Goal: Contribute content: Contribute content

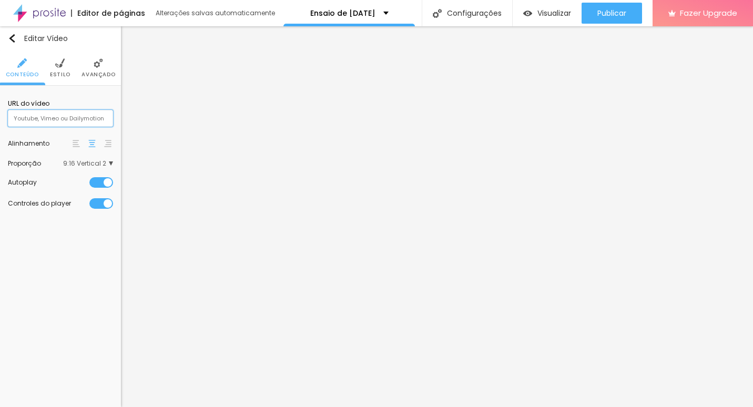
drag, startPoint x: 0, startPoint y: 0, endPoint x: 64, endPoint y: 116, distance: 132.5
click at [64, 116] on input "text" at bounding box center [60, 118] width 105 height 17
paste input "[URL][DOMAIN_NAME]"
type input "[URL][DOMAIN_NAME]"
click at [102, 286] on div "Editar Vídeo Conteúdo Estilo Avançado URL do vídeo [URL][DOMAIN_NAME] Alinhamen…" at bounding box center [60, 216] width 121 height 381
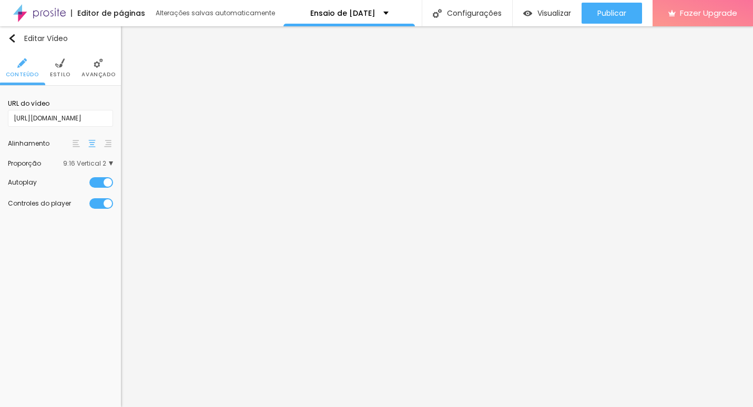
click at [105, 163] on span "9:16 Vertical 2" at bounding box center [88, 163] width 50 height 6
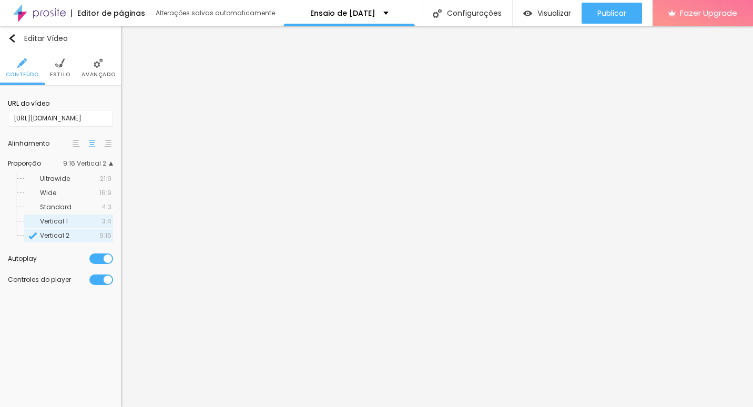
click at [70, 217] on div "Vertical 1 3:4" at bounding box center [68, 222] width 89 height 14
click at [77, 198] on div "Wide 16:9" at bounding box center [68, 193] width 89 height 14
click at [80, 181] on span "Ultrawide" at bounding box center [70, 179] width 60 height 6
click at [84, 202] on div "Standard 4:3" at bounding box center [68, 207] width 89 height 14
click at [87, 219] on span "Vertical 1" at bounding box center [71, 221] width 62 height 6
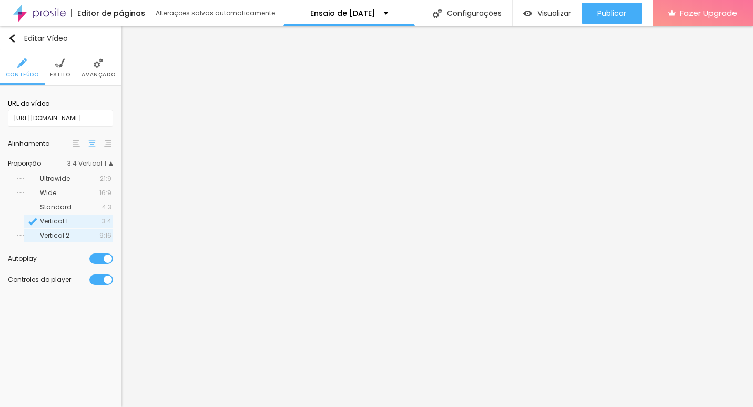
click at [87, 239] on div "Vertical 2 9:16" at bounding box center [68, 236] width 89 height 14
click at [88, 222] on span "Vertical 1" at bounding box center [71, 221] width 62 height 6
click at [91, 210] on span "Standard" at bounding box center [71, 207] width 62 height 6
click at [95, 197] on div "Wide 16:9" at bounding box center [68, 193] width 89 height 14
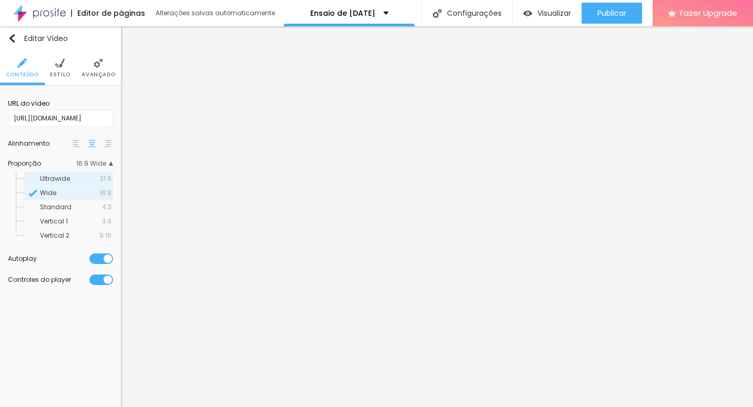
click at [98, 178] on span "Ultrawide" at bounding box center [70, 179] width 60 height 6
click at [100, 195] on span "16:9" at bounding box center [105, 193] width 12 height 6
click at [96, 160] on span "16:9 Wide" at bounding box center [94, 163] width 37 height 6
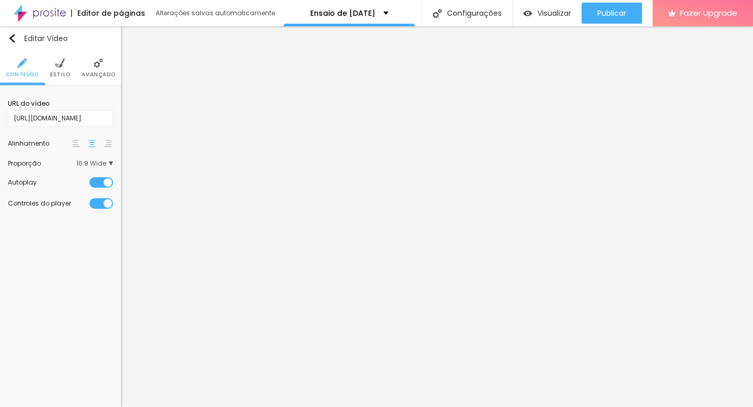
click at [66, 72] on span "Estilo" at bounding box center [60, 74] width 21 height 5
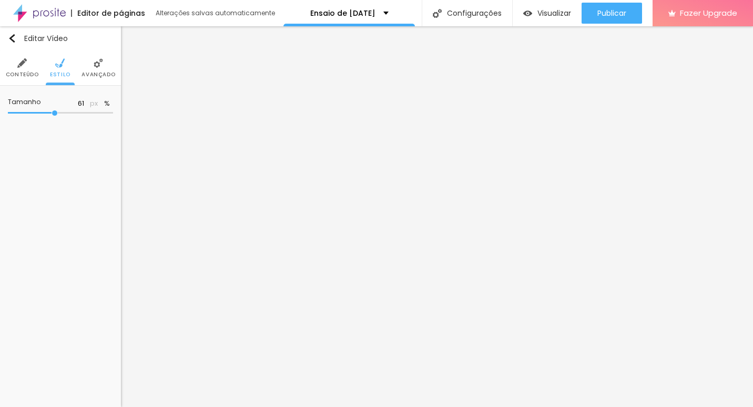
type input "60"
type input "59"
type input "57"
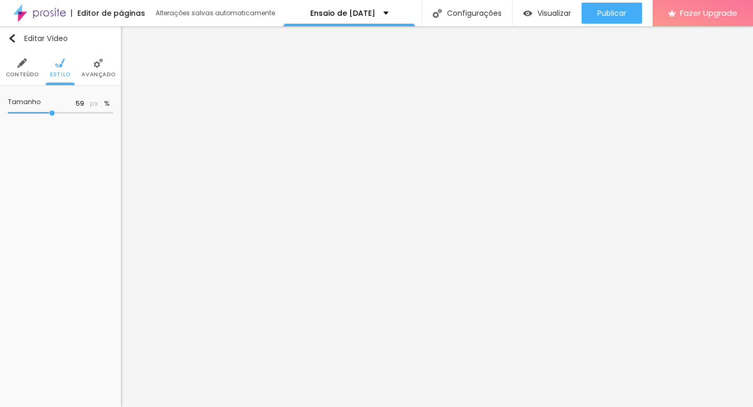
type input "57"
type input "50"
type input "49"
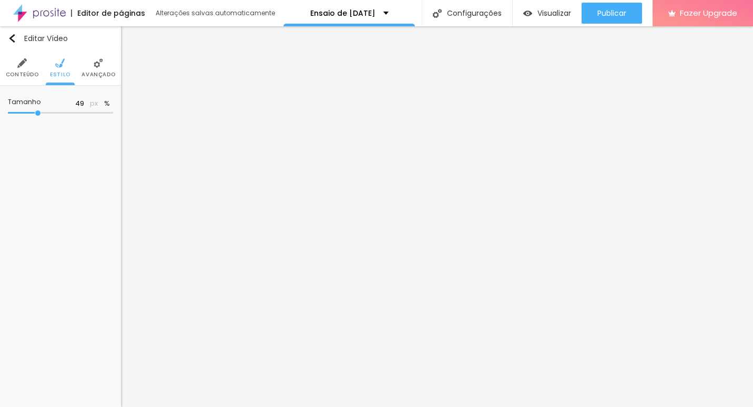
type input "48"
type input "47"
type input "46"
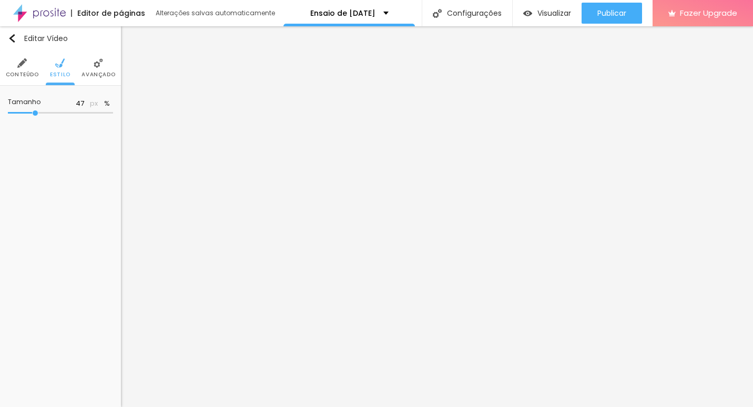
type input "46"
type input "45"
type input "44"
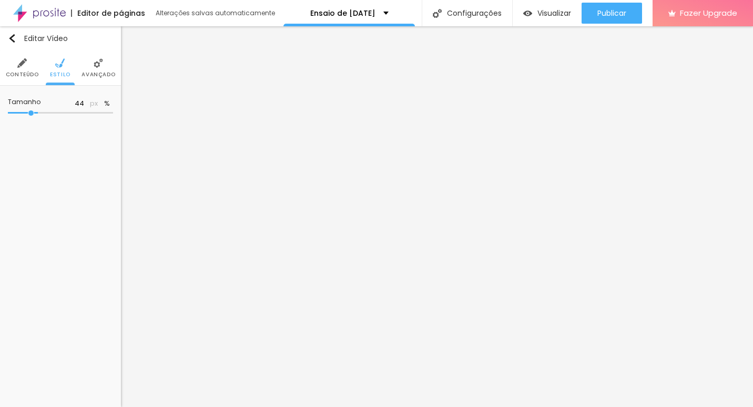
type input "43"
type input "42"
type input "38"
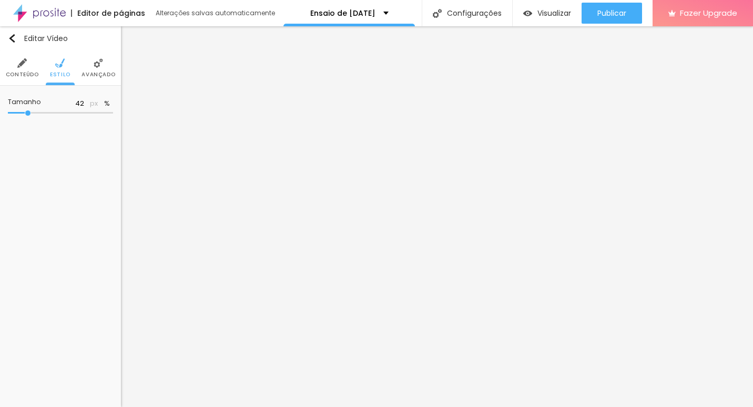
type input "38"
type input "35"
type input "33"
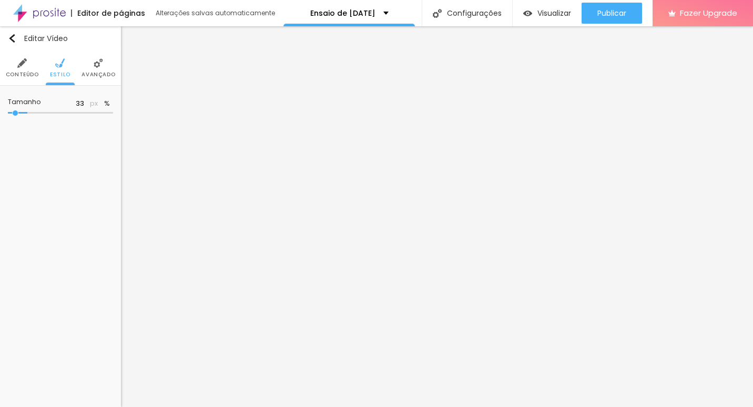
type input "31"
type input "30"
type input "45"
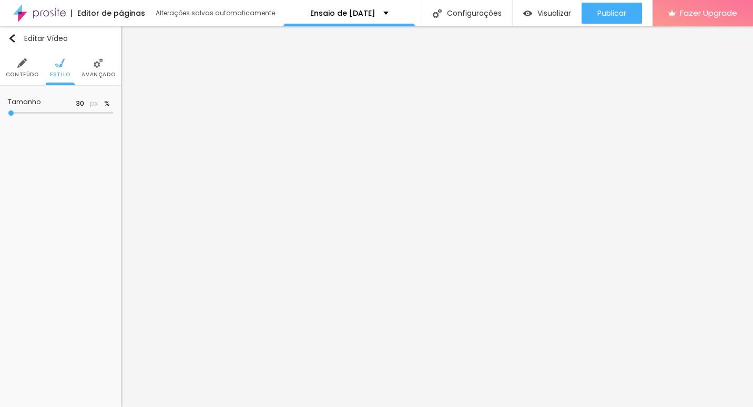
type input "45"
type input "47"
type input "51"
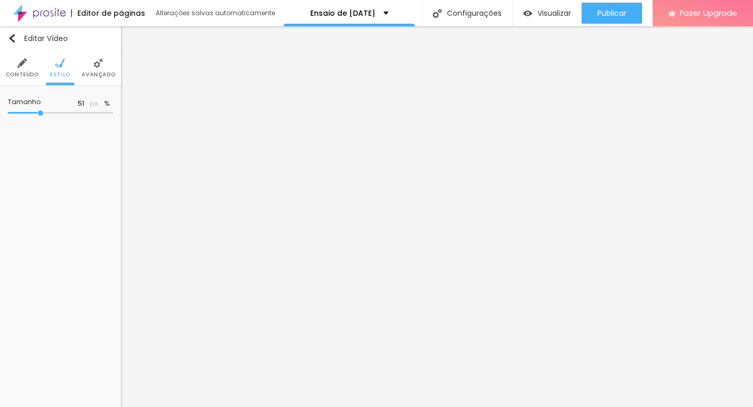
type input "53"
type input "56"
type input "59"
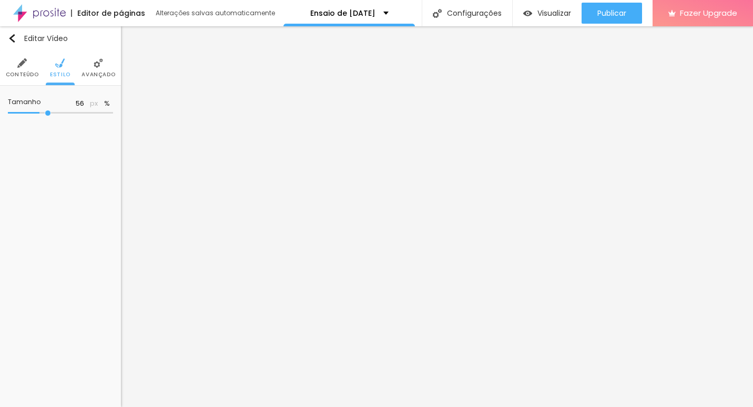
type input "59"
type input "60"
type input "61"
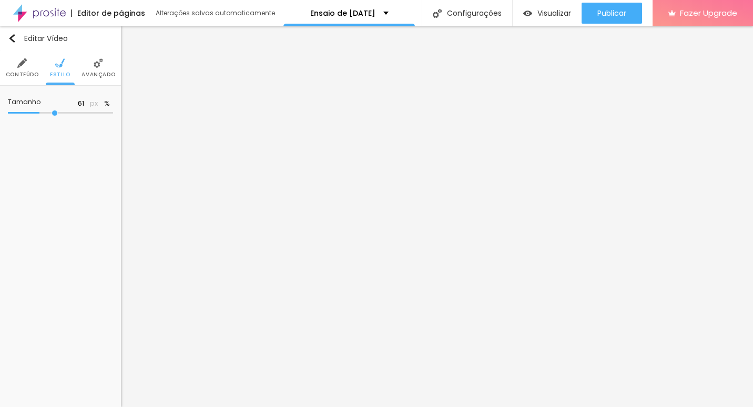
type input "62"
type input "63"
type input "65"
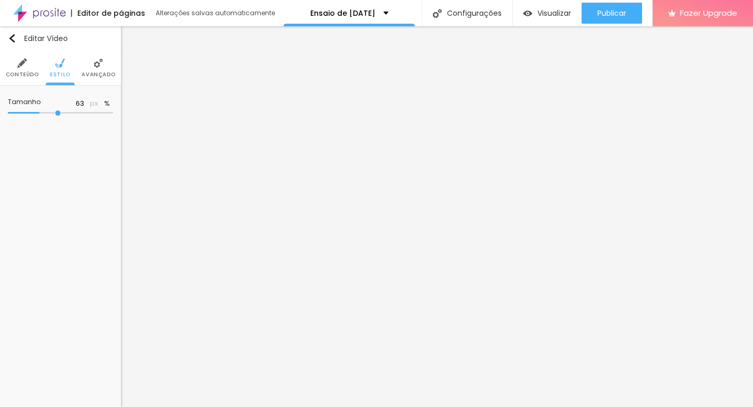
type input "65"
type input "68"
type input "70"
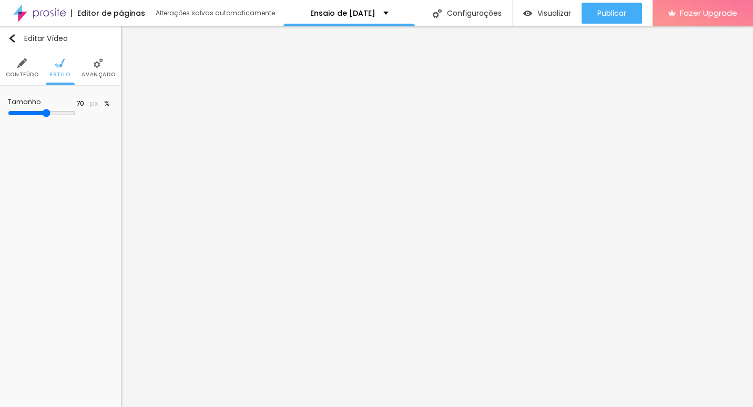
type input "73"
type input "78"
type input "82"
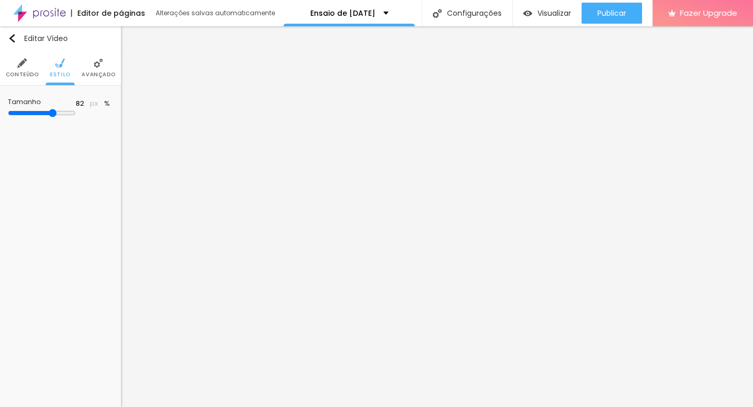
type input "82"
type input "84"
type input "85"
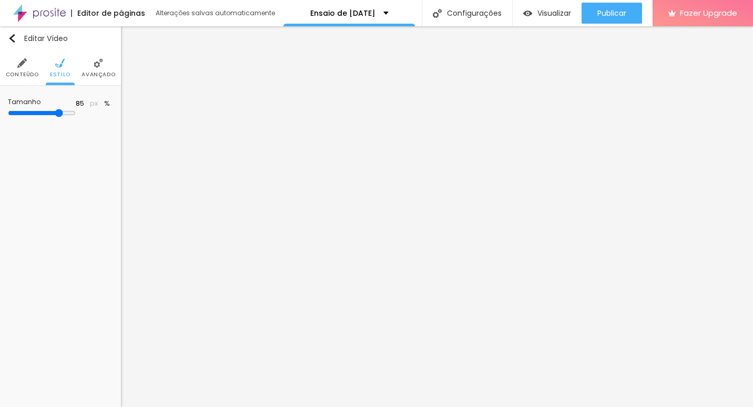
type input "86"
type input "87"
type input "88"
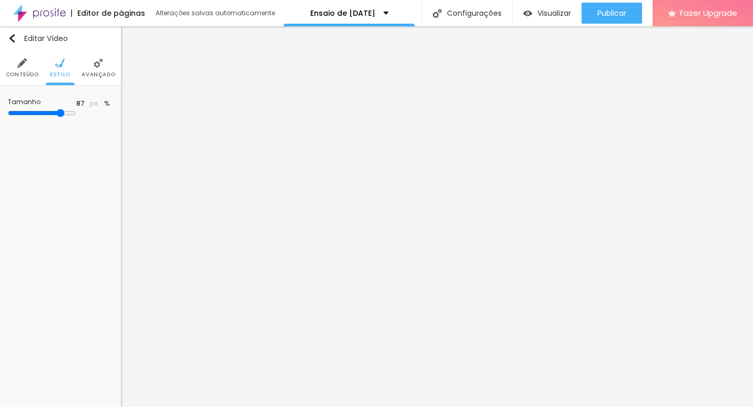
type input "88"
type input "90"
type input "91"
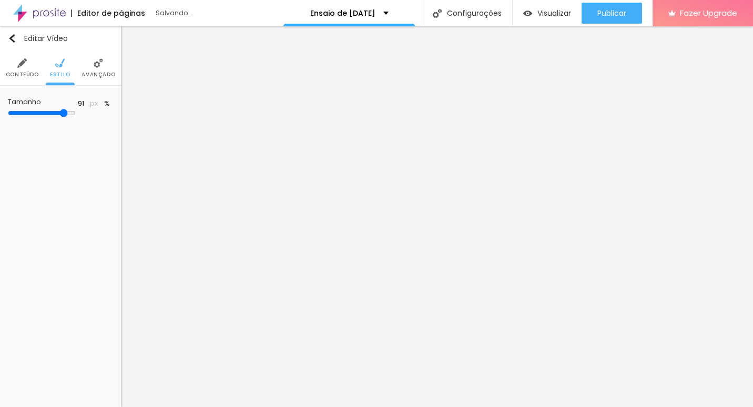
type input "92"
type input "93"
type input "94"
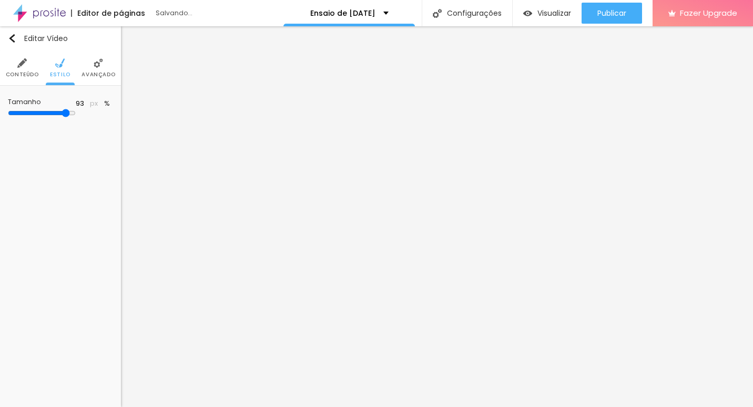
type input "94"
type input "95"
type input "96"
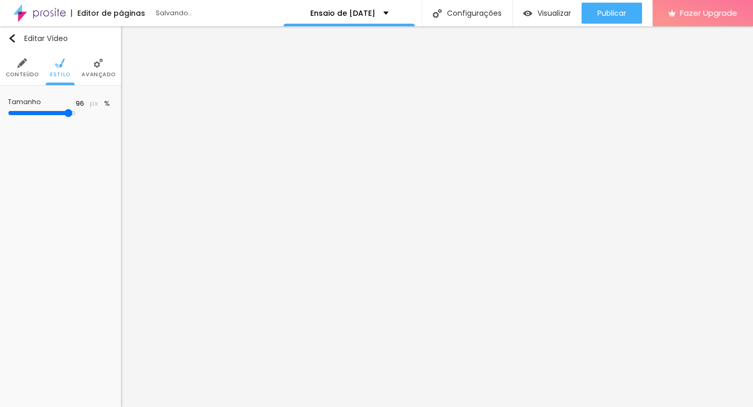
type input "97"
type input "96"
type input "95"
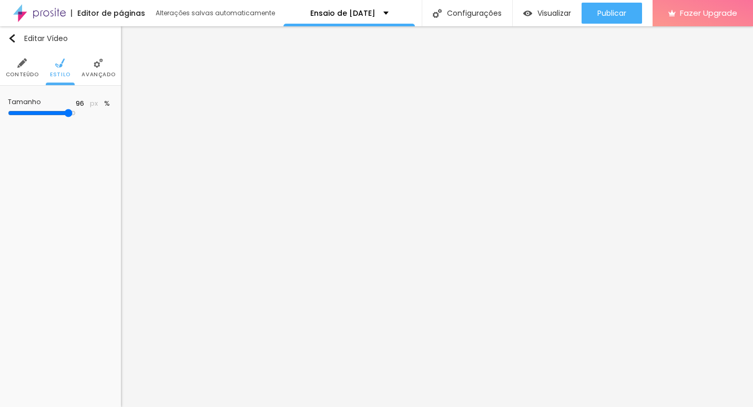
type input "95"
type input "94"
type input "93"
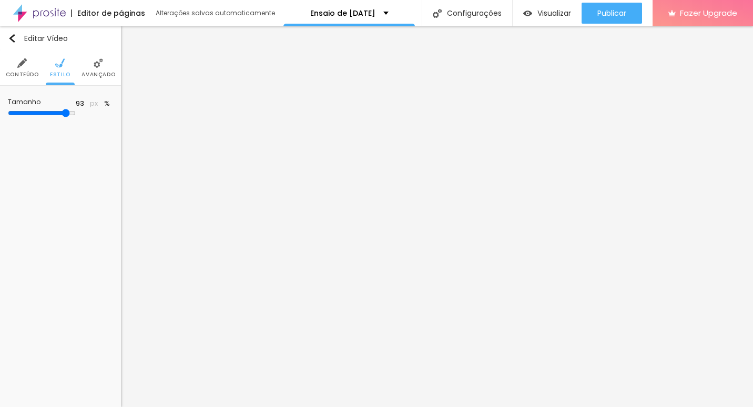
type input "92"
type input "91"
type input "90"
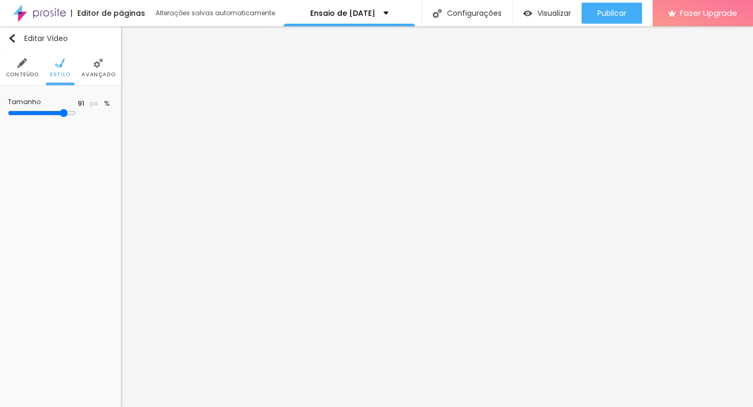
type input "90"
type input "89"
type input "88"
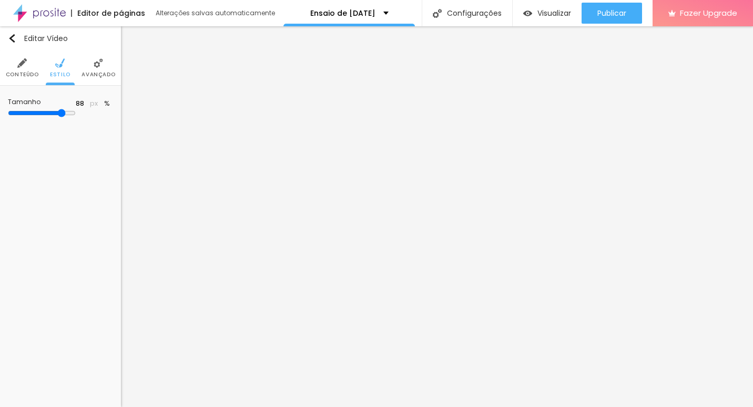
type input "87"
type input "86"
type input "85"
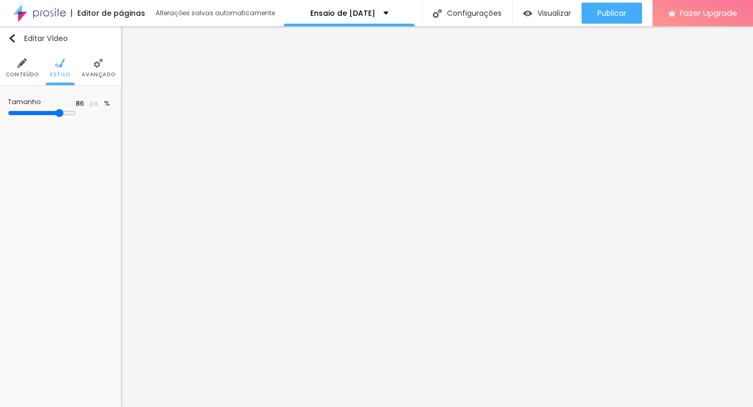
type input "85"
type input "84"
type input "83"
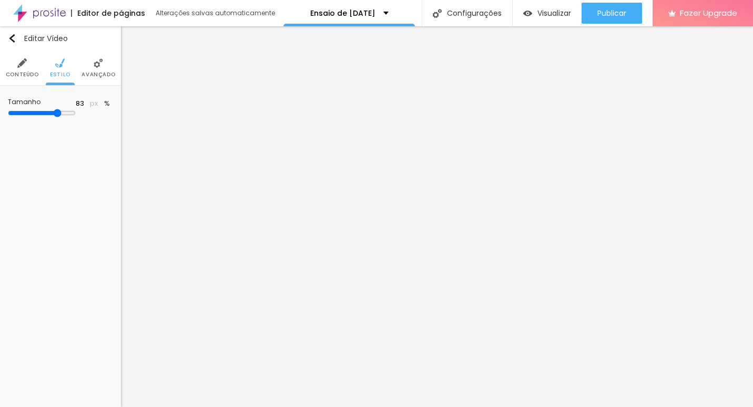
type input "81"
drag, startPoint x: 55, startPoint y: 112, endPoint x: 83, endPoint y: 118, distance: 28.6
type input "81"
click at [76, 117] on input "range" at bounding box center [42, 113] width 68 height 8
click at [29, 72] on span "Conteúdo" at bounding box center [22, 74] width 33 height 5
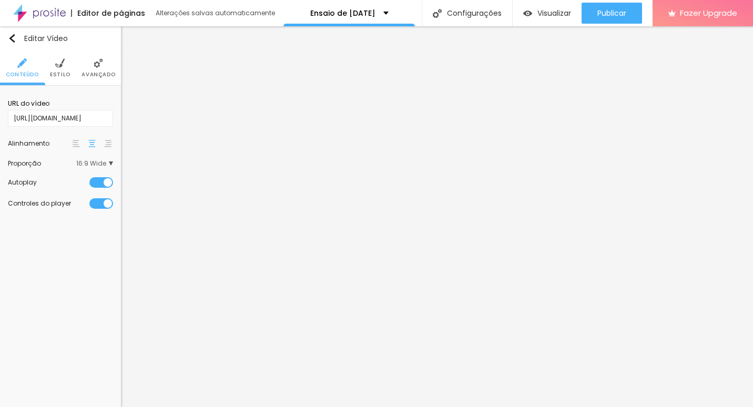
click at [105, 161] on span "16:9 Wide" at bounding box center [94, 163] width 37 height 6
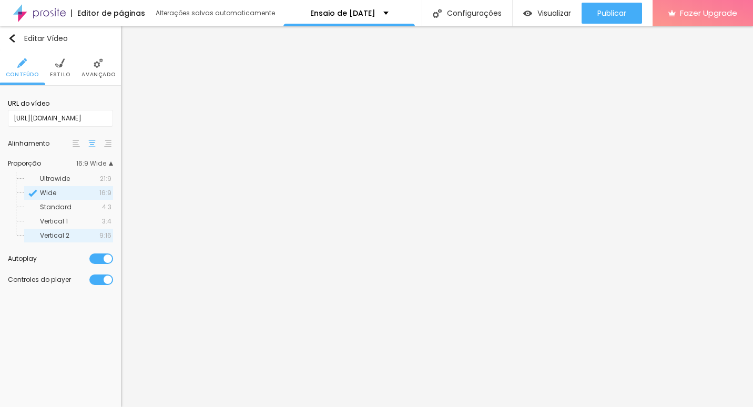
click at [109, 235] on span "9:16" at bounding box center [105, 235] width 12 height 6
click at [544, 11] on span "Visualizar" at bounding box center [554, 13] width 34 height 8
click at [87, 117] on input "[URL][DOMAIN_NAME]" at bounding box center [60, 118] width 105 height 17
click at [73, 117] on input "text" at bounding box center [60, 118] width 105 height 17
paste input "[URL][DOMAIN_NAME]"
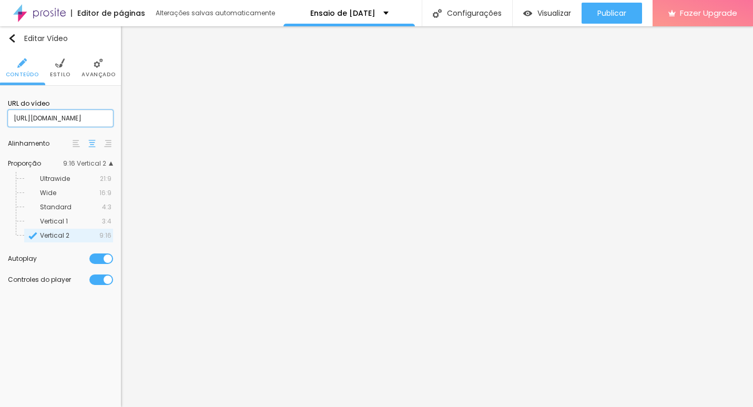
scroll to position [0, 3]
type input "[URL][DOMAIN_NAME]"
click at [63, 219] on span "Vertical 1" at bounding box center [54, 221] width 28 height 9
click at [65, 208] on span "Standard" at bounding box center [56, 206] width 32 height 9
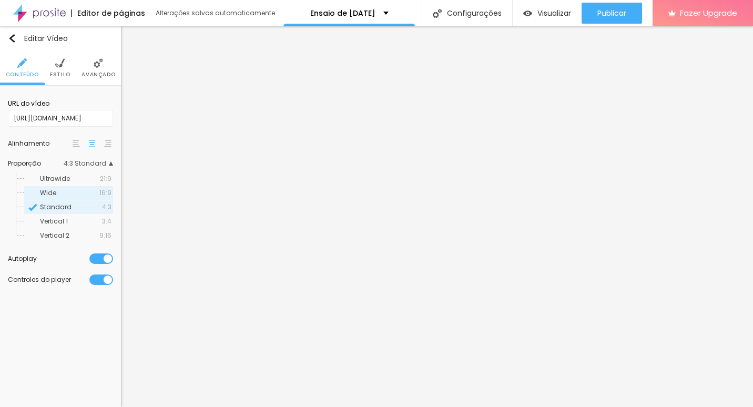
click at [67, 197] on div "Wide 16:9" at bounding box center [68, 193] width 89 height 14
click at [87, 232] on span "Vertical 2" at bounding box center [69, 235] width 59 height 6
click at [48, 121] on input "[URL][DOMAIN_NAME]" at bounding box center [60, 118] width 105 height 17
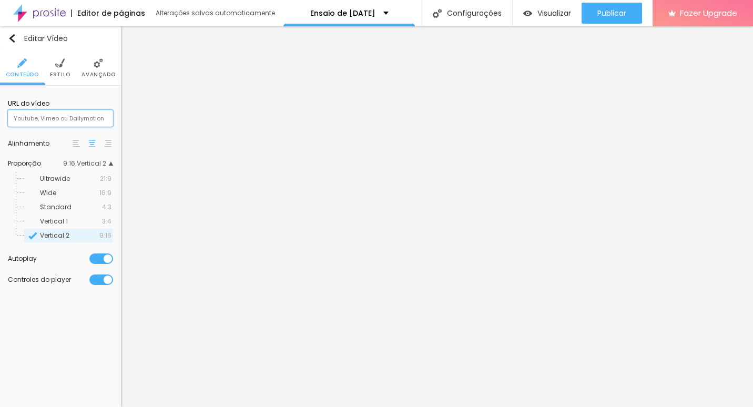
click at [83, 117] on input "text" at bounding box center [60, 118] width 105 height 17
paste input "[URL][DOMAIN_NAME]"
click at [93, 100] on div "URL do vídeo" at bounding box center [60, 103] width 105 height 9
click at [94, 117] on input "[URL][DOMAIN_NAME]" at bounding box center [60, 118] width 105 height 17
click at [73, 120] on input "[URL][DOMAIN_NAME]" at bounding box center [60, 118] width 105 height 17
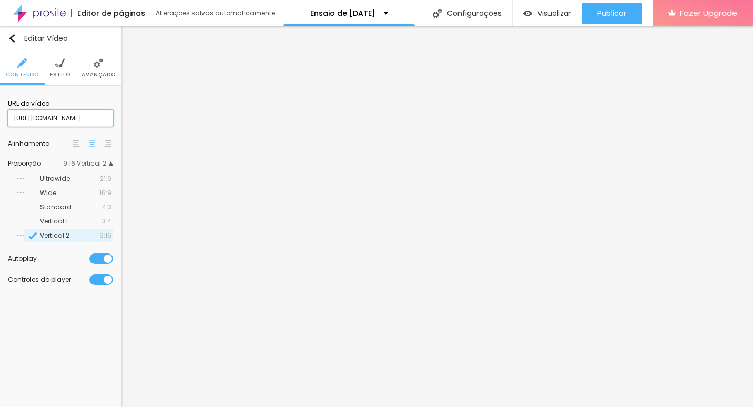
click at [91, 114] on input "[URL][DOMAIN_NAME]" at bounding box center [60, 118] width 105 height 17
paste input ".be/bJz3Qw85lyI"
click at [79, 114] on input "[URL][DOMAIN_NAME]" at bounding box center [60, 118] width 105 height 17
paste input "X50esZ3XQ5s"
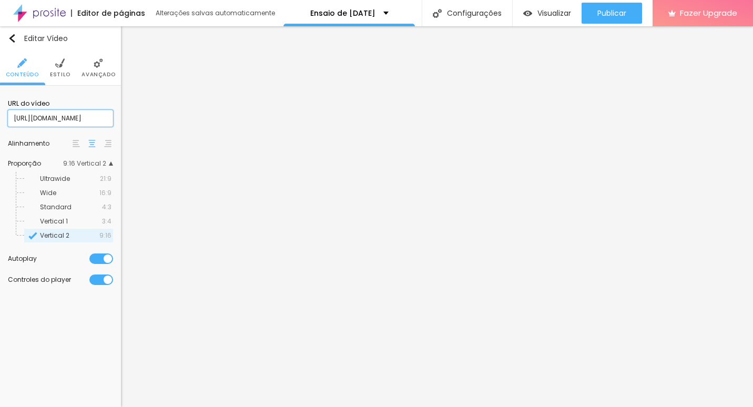
type input "[URL][DOMAIN_NAME]"
click at [85, 219] on span "Vertical 1" at bounding box center [71, 221] width 62 height 6
click at [79, 119] on input "[URL][DOMAIN_NAME]" at bounding box center [60, 118] width 105 height 17
drag, startPoint x: 61, startPoint y: 118, endPoint x: 43, endPoint y: 116, distance: 18.0
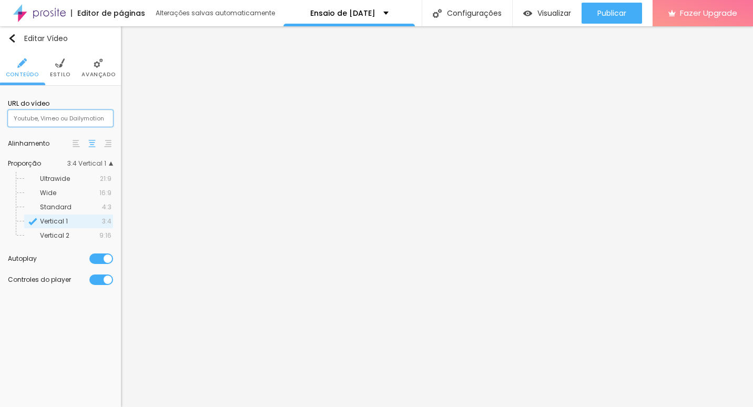
click at [43, 116] on input "text" at bounding box center [60, 118] width 105 height 17
click at [69, 118] on input "text" at bounding box center [60, 118] width 105 height 17
paste input "[URL][DOMAIN_NAME]"
type input "[URL][DOMAIN_NAME]"
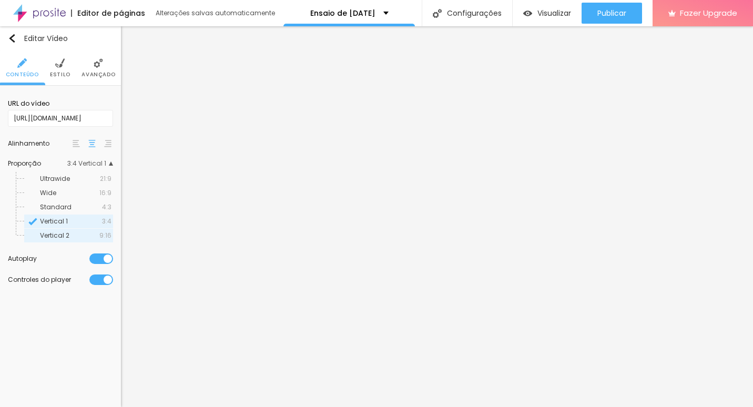
click at [110, 232] on span "9:16" at bounding box center [105, 235] width 12 height 6
click at [545, 9] on span "Visualizar" at bounding box center [554, 13] width 34 height 8
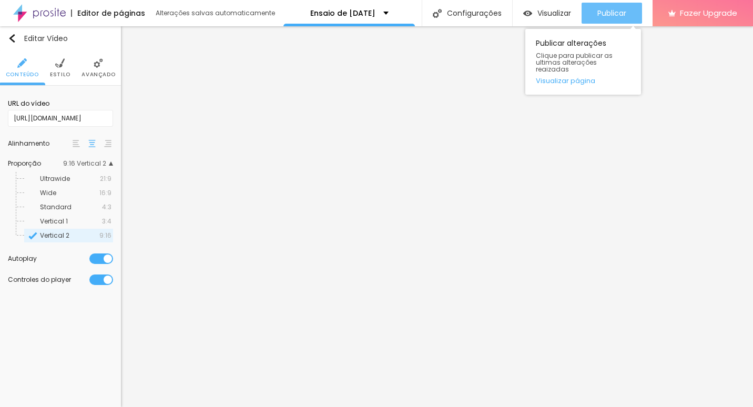
click at [597, 6] on div "Publicar" at bounding box center [611, 13] width 29 height 21
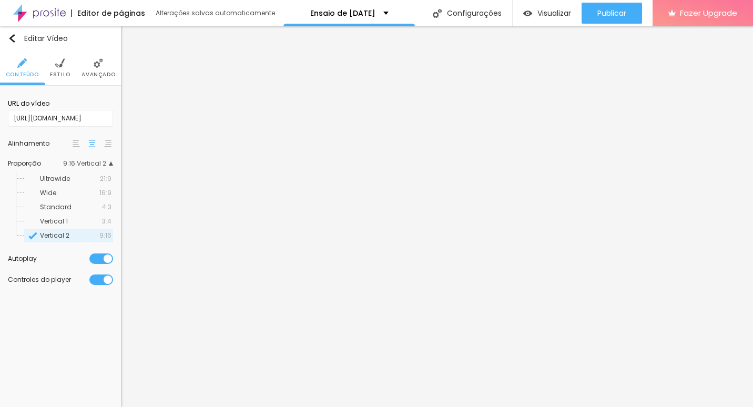
click at [59, 74] on span "Estilo" at bounding box center [60, 74] width 21 height 5
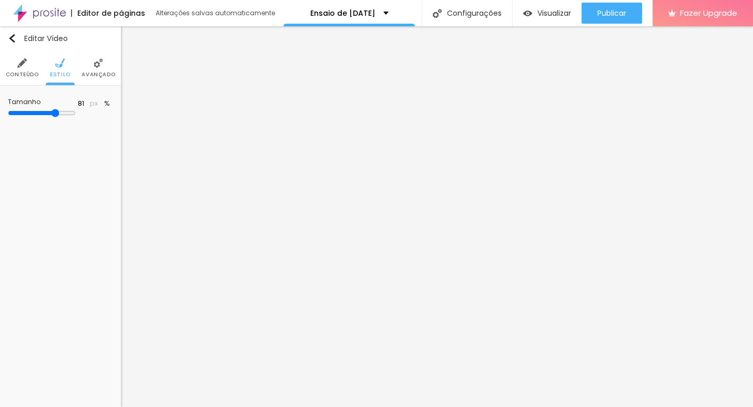
type input "77"
type input "76"
type input "74"
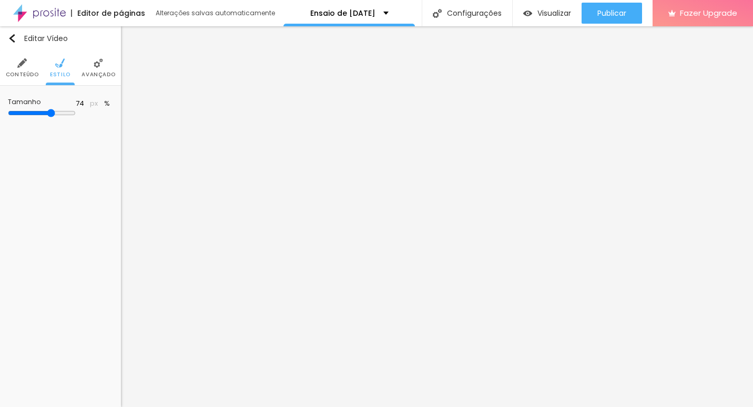
type input "74"
type input "73"
type input "72"
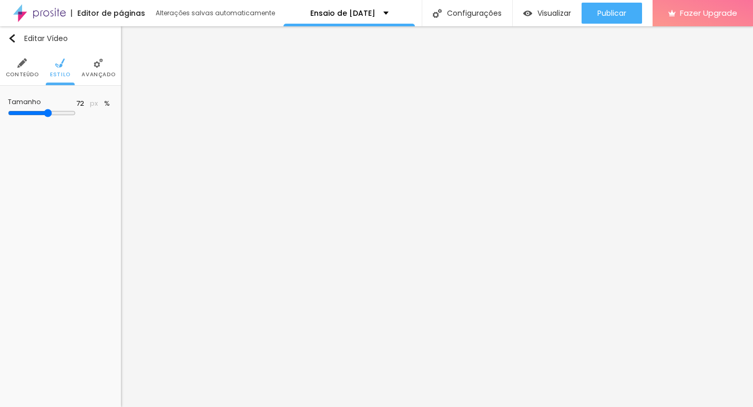
type input "71"
type input "70"
type input "69"
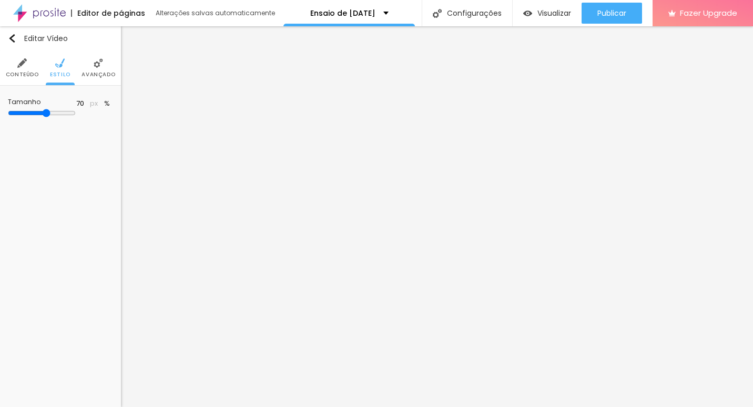
type input "69"
type input "68"
type input "67"
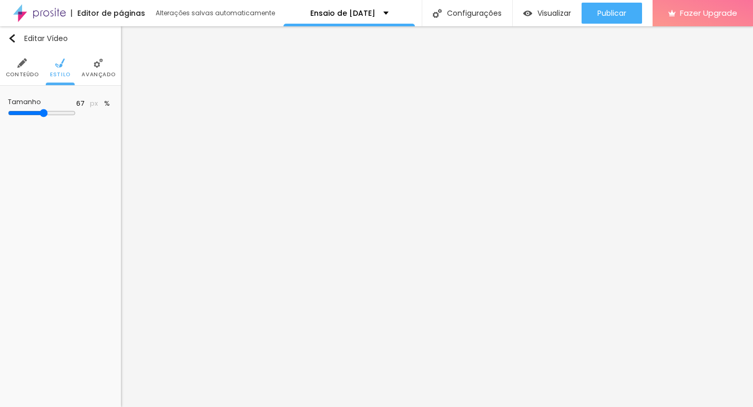
type input "66"
type input "65"
type input "64"
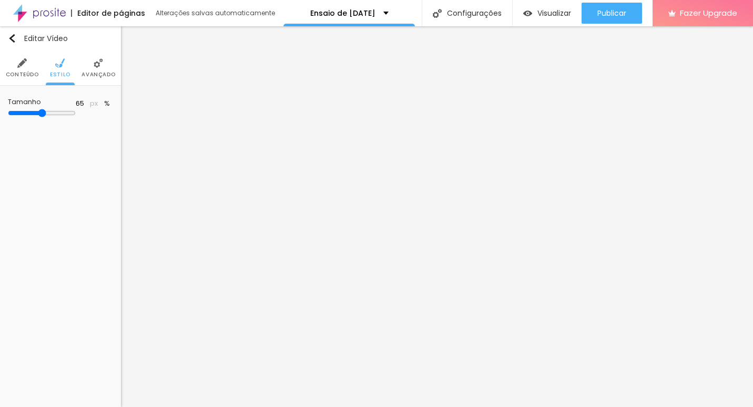
type input "64"
type input "63"
type input "62"
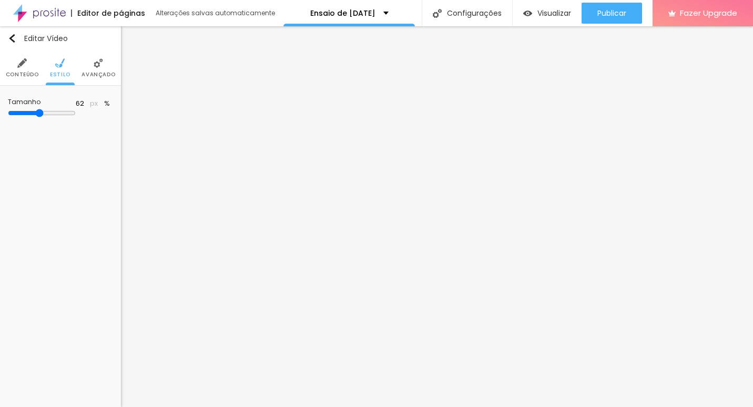
type input "61"
type input "60"
type input "59"
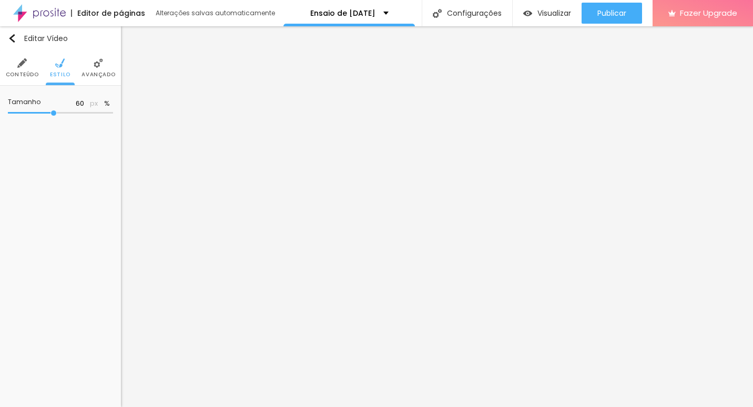
type input "59"
type input "57"
type input "56"
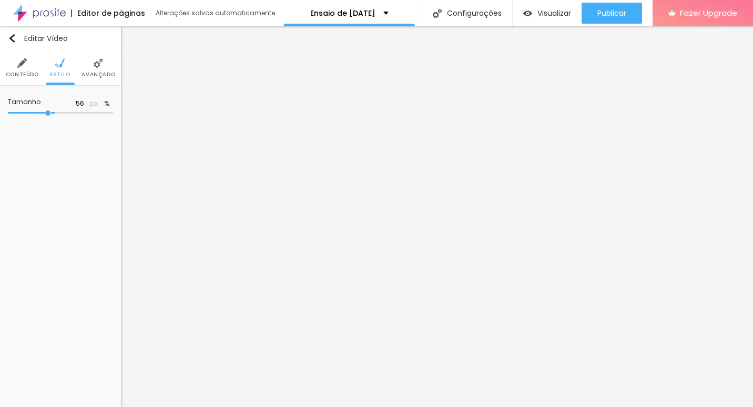
type input "54"
type input "53"
type input "52"
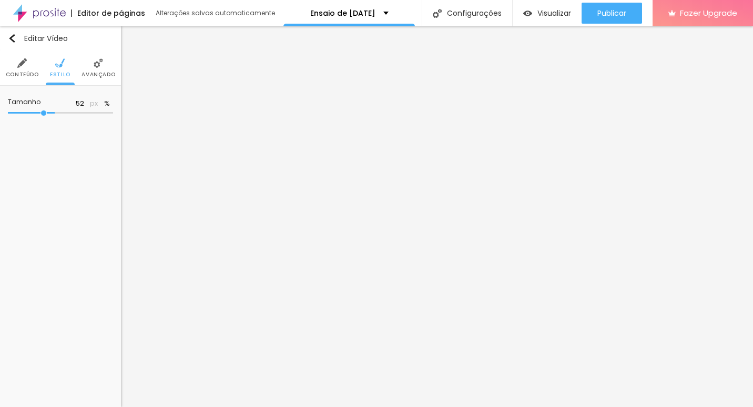
type input "52"
type input "51"
type input "50"
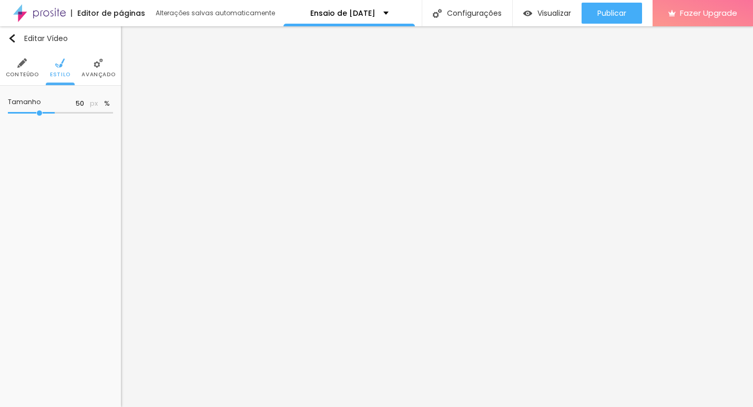
type input "48"
type input "47"
type input "46"
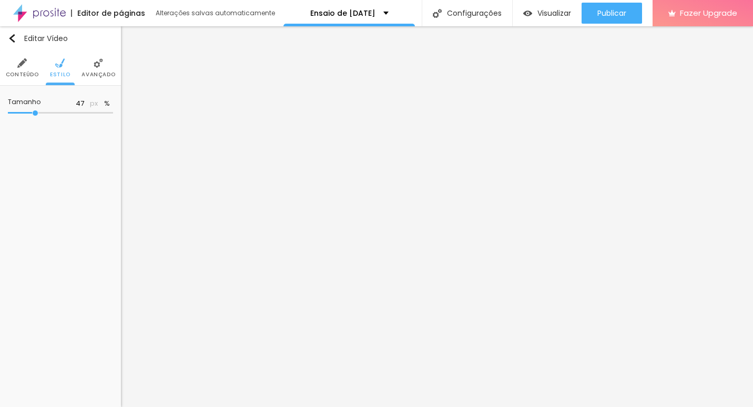
type input "46"
type input "47"
type input "48"
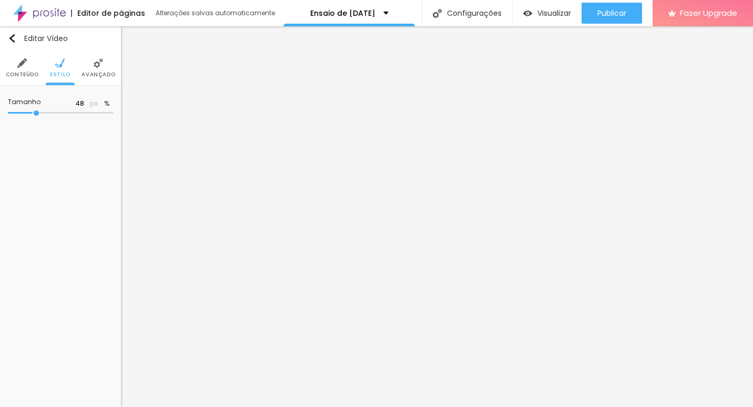
type input "49"
type input "50"
type input "51"
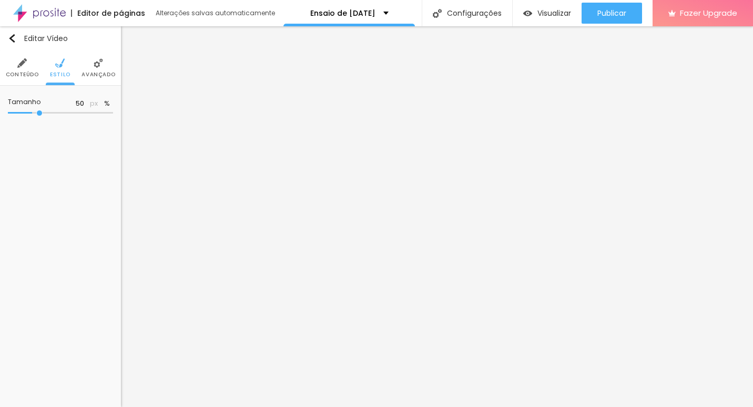
type input "51"
type input "52"
drag, startPoint x: 77, startPoint y: 113, endPoint x: 43, endPoint y: 114, distance: 34.2
type input "52"
click at [43, 114] on input "range" at bounding box center [60, 112] width 105 height 5
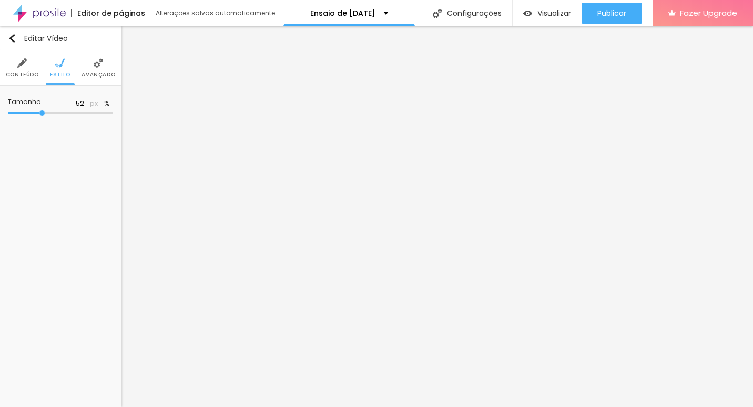
click at [105, 72] on span "Avançado" at bounding box center [98, 74] width 34 height 5
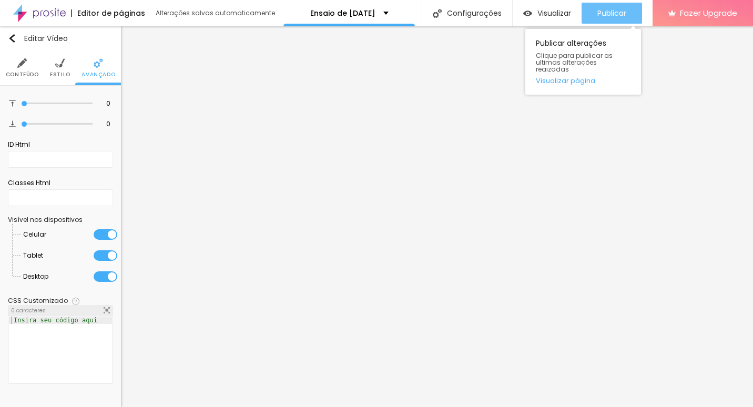
click at [603, 16] on span "Publicar" at bounding box center [611, 13] width 29 height 8
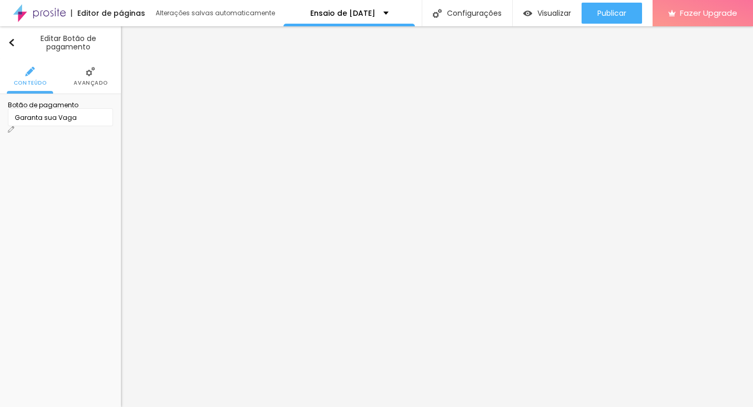
click at [81, 123] on div "Garanta sua Vaga" at bounding box center [60, 117] width 91 height 9
click at [85, 406] on div "Garanta sua Vaga" at bounding box center [53, 414] width 100 height 6
click at [14, 126] on img at bounding box center [11, 129] width 6 height 6
drag, startPoint x: 401, startPoint y: 45, endPoint x: 310, endPoint y: 44, distance: 91.0
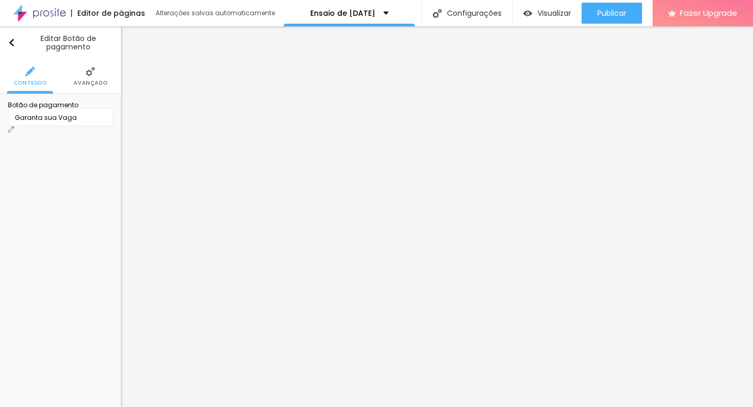
type input "A"
type input "Garanta sua Vaga"
click at [14, 126] on img at bounding box center [11, 129] width 6 height 6
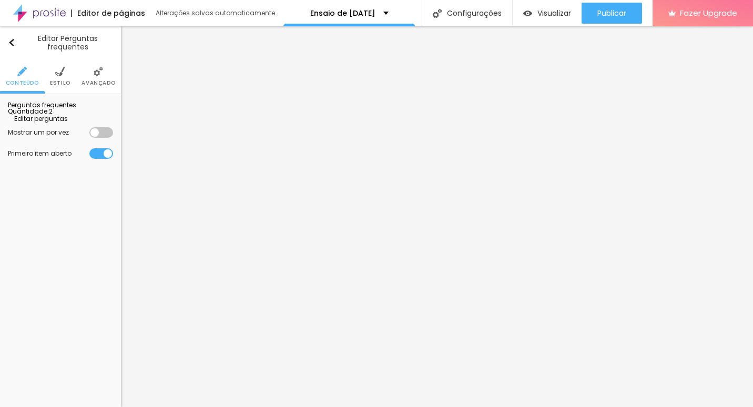
click at [59, 115] on div "Quantidade : 2" at bounding box center [60, 111] width 105 height 6
click at [66, 123] on span "Editar perguntas" at bounding box center [38, 118] width 60 height 9
drag, startPoint x: 331, startPoint y: 161, endPoint x: 251, endPoint y: 157, distance: 79.5
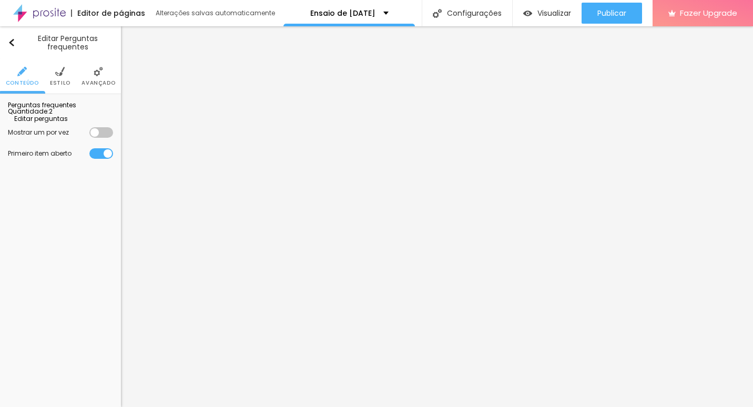
paste div
drag, startPoint x: 337, startPoint y: 258, endPoint x: 235, endPoint y: 247, distance: 102.0
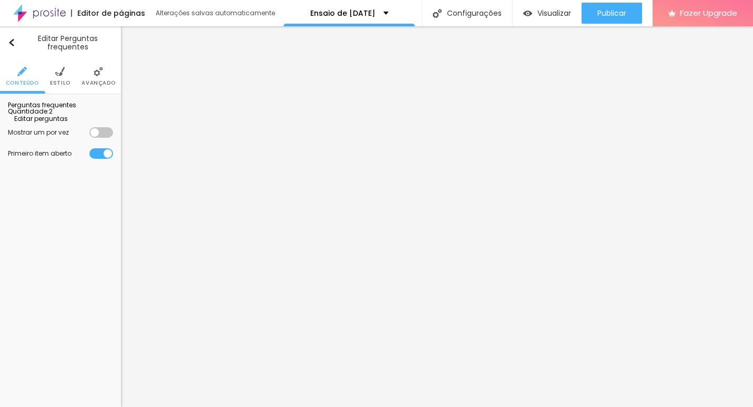
drag, startPoint x: 335, startPoint y: 165, endPoint x: 217, endPoint y: 158, distance: 117.9
drag, startPoint x: 279, startPoint y: 256, endPoint x: 227, endPoint y: 254, distance: 52.1
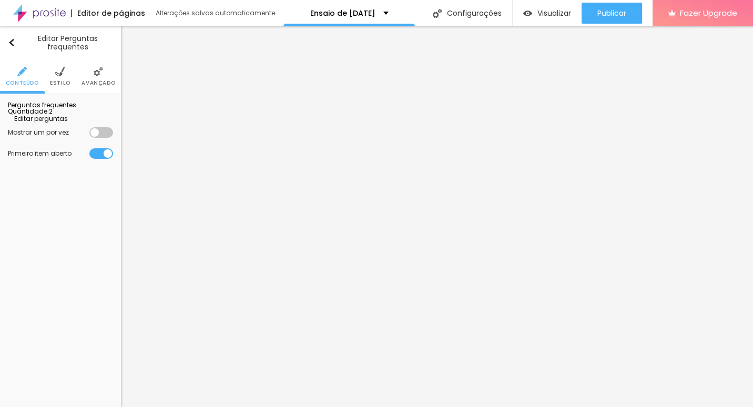
drag, startPoint x: 317, startPoint y: 164, endPoint x: 165, endPoint y: 154, distance: 152.3
drag, startPoint x: 350, startPoint y: 265, endPoint x: 202, endPoint y: 253, distance: 147.7
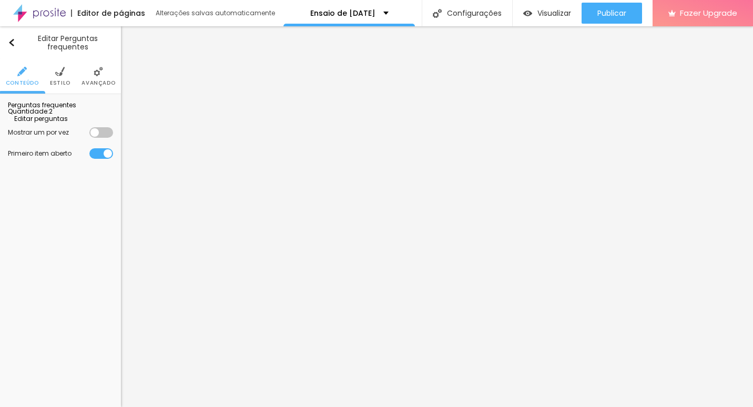
drag, startPoint x: 294, startPoint y: 161, endPoint x: 210, endPoint y: 161, distance: 84.7
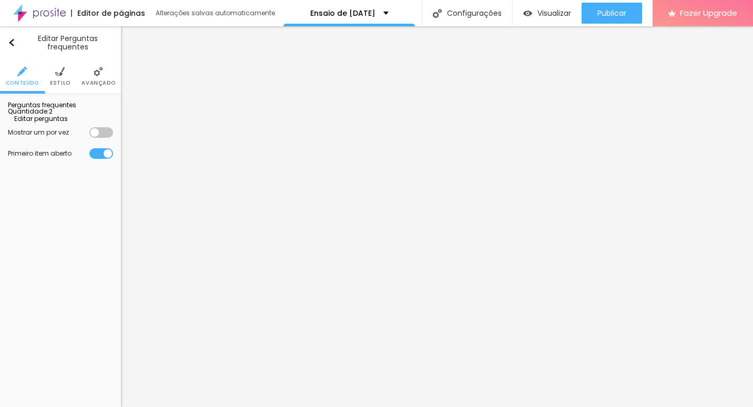
drag, startPoint x: 340, startPoint y: 256, endPoint x: 195, endPoint y: 247, distance: 145.4
drag, startPoint x: 276, startPoint y: 258, endPoint x: 411, endPoint y: 256, distance: 134.6
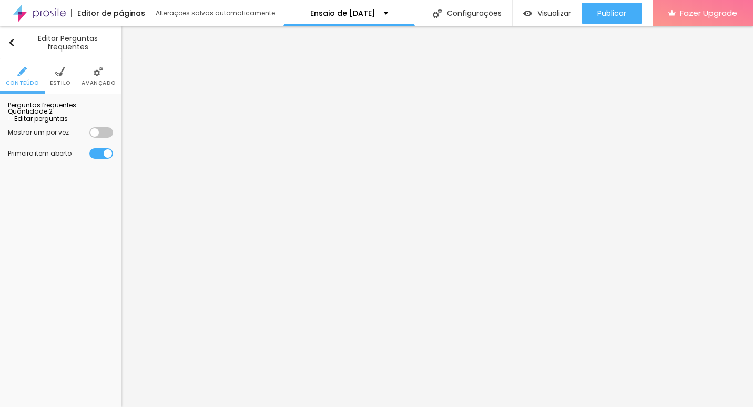
drag, startPoint x: 427, startPoint y: 270, endPoint x: 434, endPoint y: 292, distance: 23.3
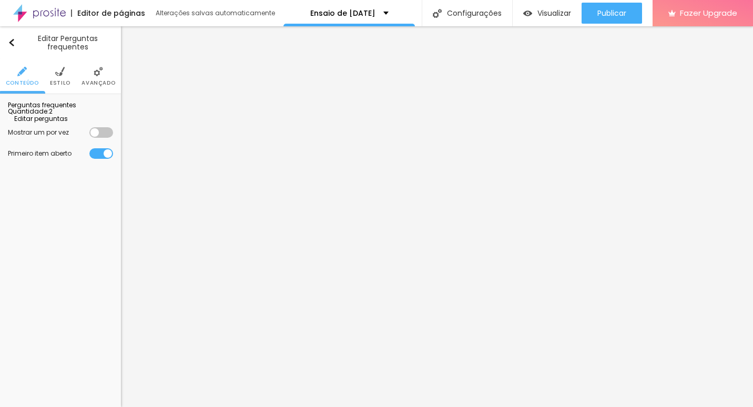
drag, startPoint x: 344, startPoint y: 165, endPoint x: 213, endPoint y: 168, distance: 131.0
drag, startPoint x: 335, startPoint y: 260, endPoint x: 239, endPoint y: 249, distance: 97.4
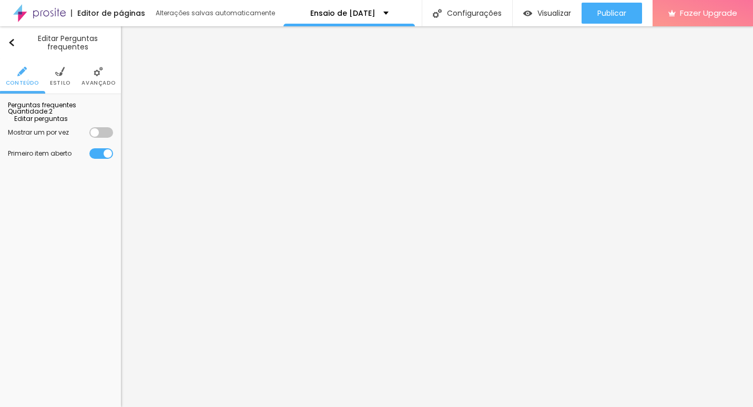
drag, startPoint x: 358, startPoint y: 169, endPoint x: 211, endPoint y: 162, distance: 147.4
drag, startPoint x: 341, startPoint y: 263, endPoint x: 205, endPoint y: 250, distance: 136.3
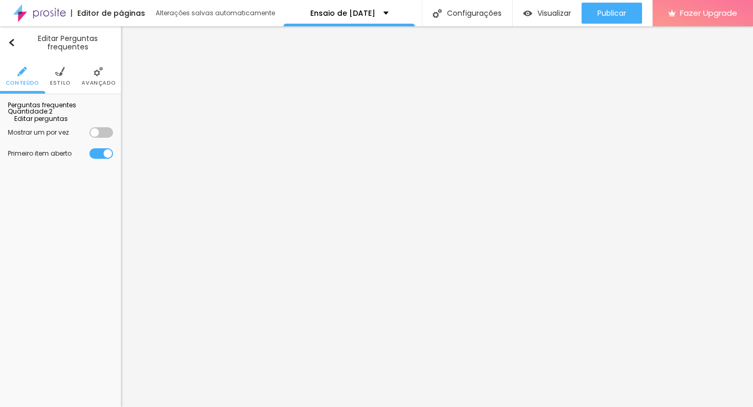
drag, startPoint x: 335, startPoint y: 168, endPoint x: 213, endPoint y: 163, distance: 122.1
drag, startPoint x: 360, startPoint y: 262, endPoint x: 211, endPoint y: 262, distance: 148.8
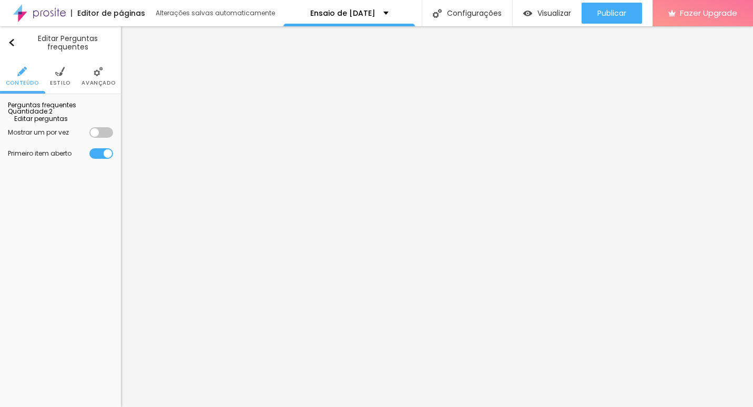
drag, startPoint x: 357, startPoint y: 164, endPoint x: 242, endPoint y: 160, distance: 114.7
drag, startPoint x: 267, startPoint y: 253, endPoint x: 216, endPoint y: 250, distance: 51.1
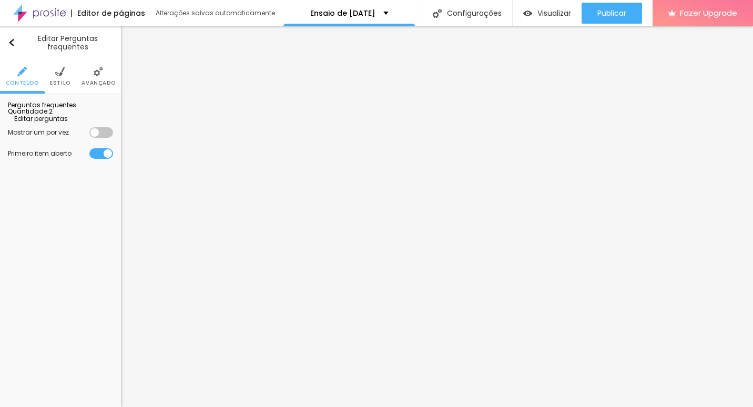
drag, startPoint x: 293, startPoint y: 163, endPoint x: 233, endPoint y: 160, distance: 60.0
drag, startPoint x: 335, startPoint y: 263, endPoint x: 239, endPoint y: 251, distance: 97.4
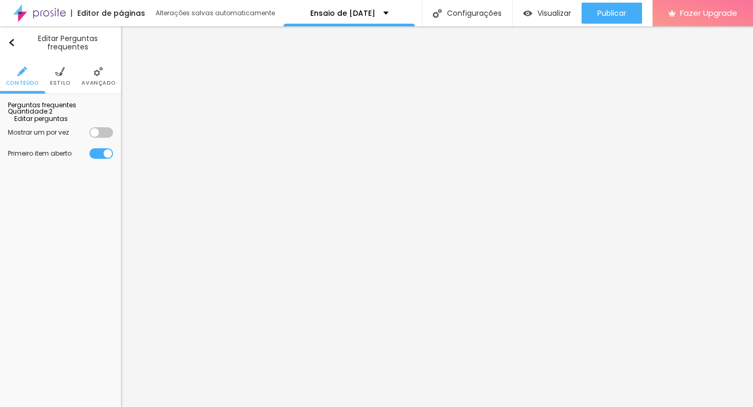
drag, startPoint x: 274, startPoint y: 164, endPoint x: 233, endPoint y: 164, distance: 41.0
drag, startPoint x: 353, startPoint y: 261, endPoint x: 219, endPoint y: 259, distance: 133.6
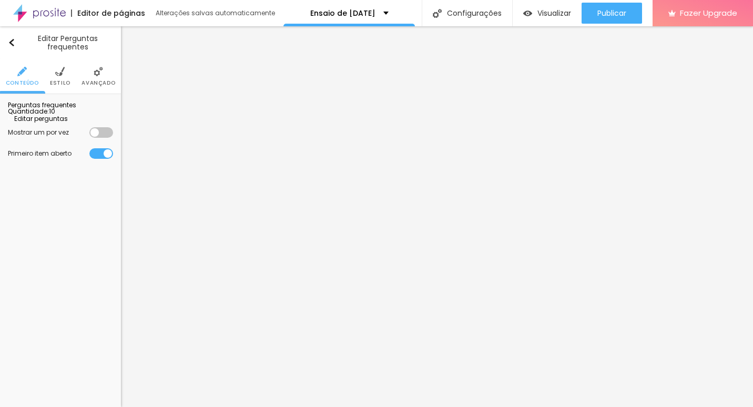
click at [59, 123] on span "Editar perguntas" at bounding box center [38, 118] width 60 height 9
drag, startPoint x: 339, startPoint y: 160, endPoint x: 242, endPoint y: 158, distance: 96.8
drag, startPoint x: 332, startPoint y: 261, endPoint x: 229, endPoint y: 253, distance: 102.8
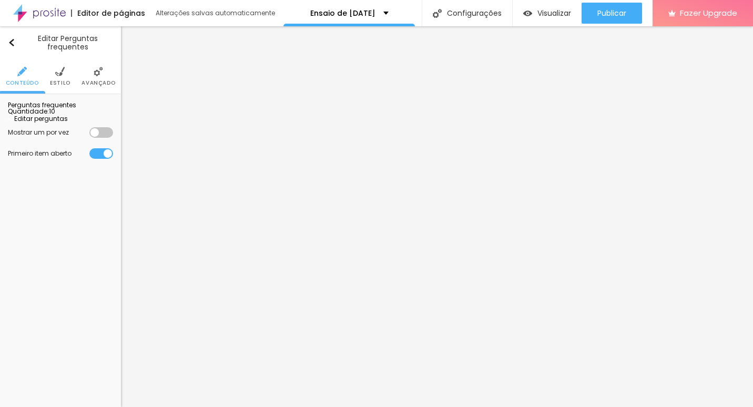
drag, startPoint x: 398, startPoint y: 257, endPoint x: 467, endPoint y: 256, distance: 69.9
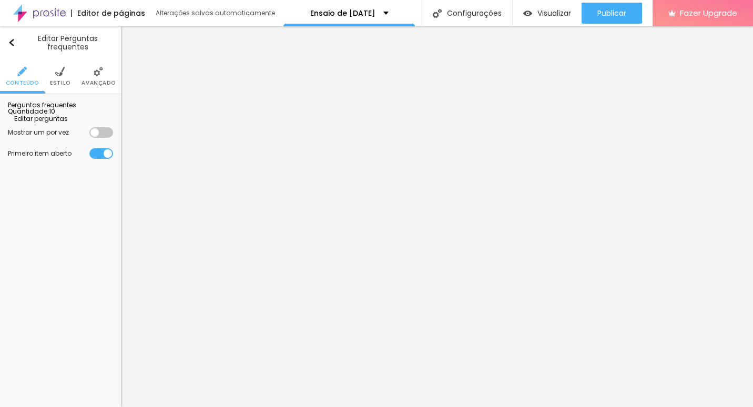
click at [59, 77] on li "Estilo" at bounding box center [60, 76] width 21 height 35
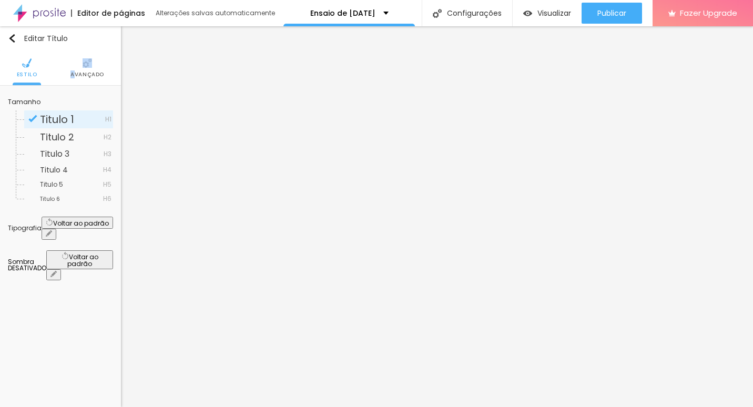
click at [76, 66] on li "Avançado" at bounding box center [87, 67] width 34 height 35
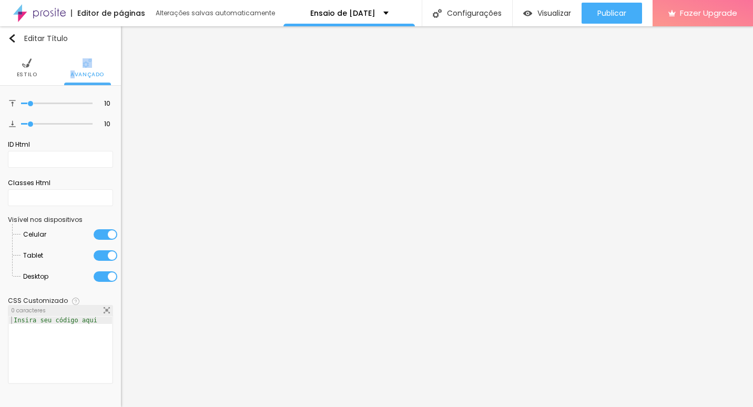
click at [29, 67] on img at bounding box center [26, 62] width 9 height 9
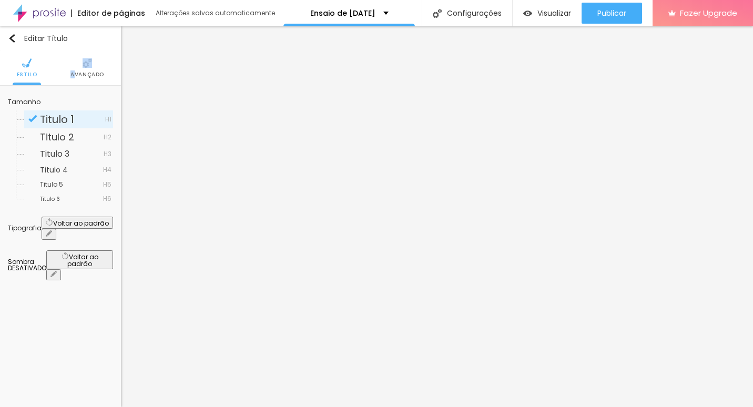
click at [52, 230] on icon "button" at bounding box center [49, 233] width 6 height 6
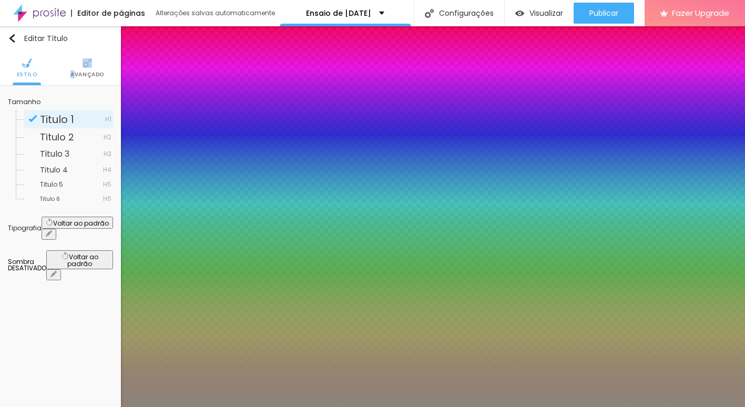
type input "1"
type input "0.5"
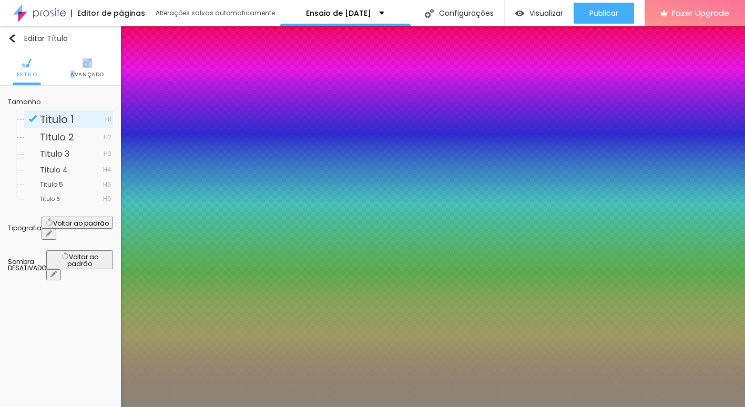
click at [356, 406] on div at bounding box center [372, 407] width 745 height 0
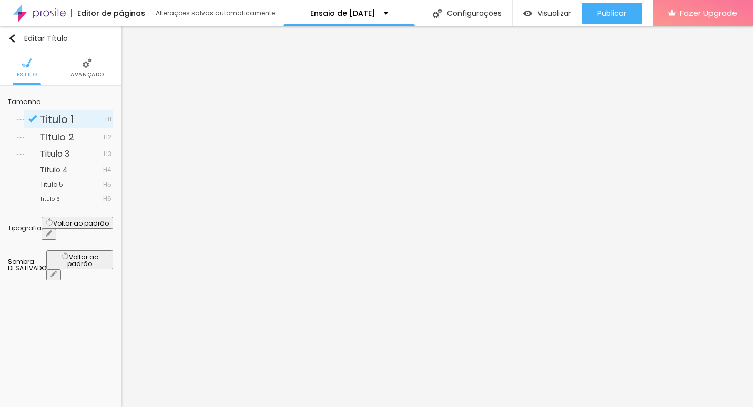
click at [67, 301] on div "Editar Título Estilo Avançado Tamanho Titulo 1 H1 Titulo 2 H2 Titulo 3 H3 Titul…" at bounding box center [60, 216] width 121 height 381
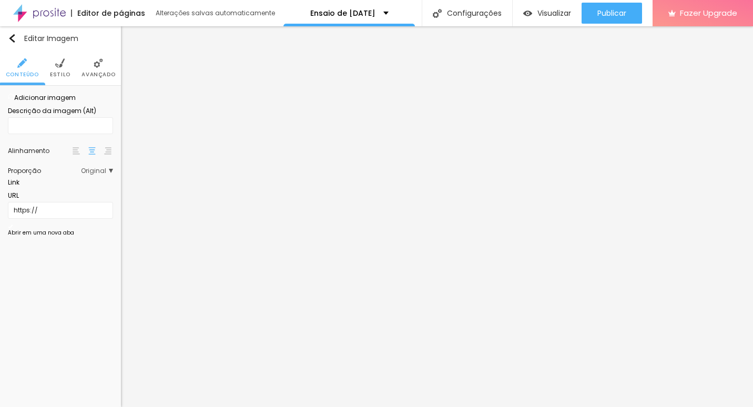
click at [66, 102] on span "Adicionar imagem" at bounding box center [42, 97] width 68 height 9
click at [42, 102] on span "Adicionar imagem" at bounding box center [42, 97] width 68 height 9
drag, startPoint x: 98, startPoint y: 143, endPoint x: 128, endPoint y: 155, distance: 32.1
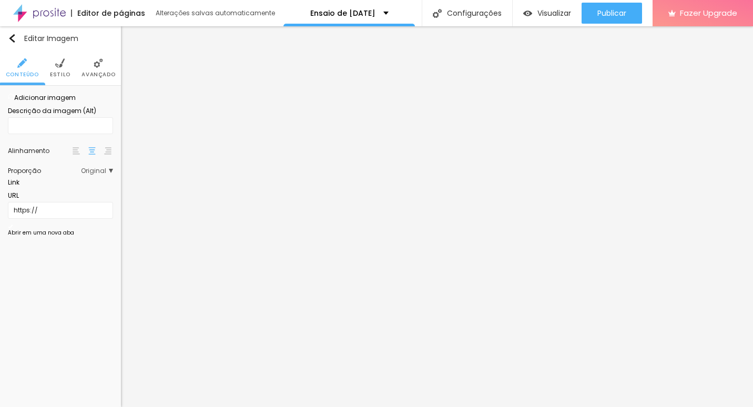
click at [54, 67] on li "Estilo" at bounding box center [60, 67] width 21 height 35
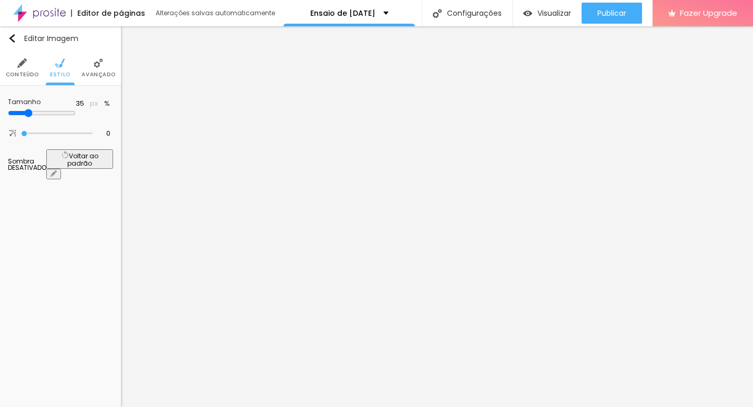
drag, startPoint x: 110, startPoint y: 112, endPoint x: 39, endPoint y: 116, distance: 70.6
click at [39, 116] on input "range" at bounding box center [42, 113] width 68 height 8
drag, startPoint x: 25, startPoint y: 134, endPoint x: 44, endPoint y: 136, distance: 19.0
click at [44, 136] on input "range" at bounding box center [58, 133] width 68 height 8
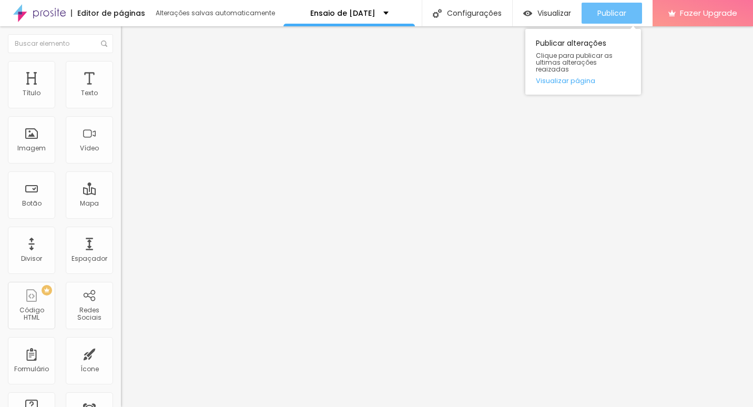
click at [598, 14] on span "Publicar" at bounding box center [611, 13] width 29 height 8
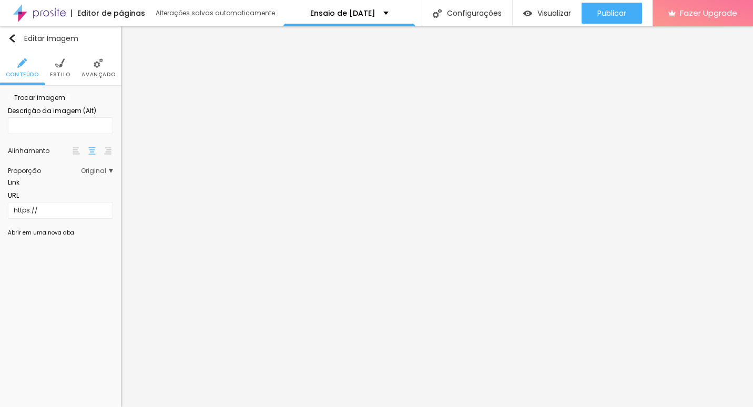
click at [64, 68] on li "Estilo" at bounding box center [60, 67] width 21 height 35
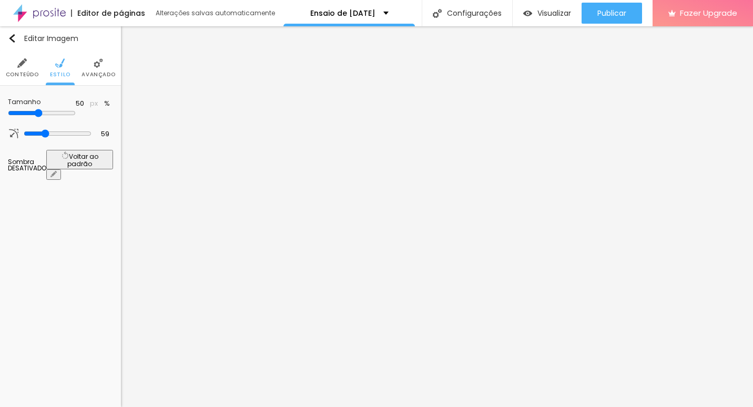
drag, startPoint x: 38, startPoint y: 113, endPoint x: 55, endPoint y: 116, distance: 17.2
click at [55, 116] on input "range" at bounding box center [42, 113] width 68 height 8
drag, startPoint x: 45, startPoint y: 134, endPoint x: 50, endPoint y: 149, distance: 16.8
click at [50, 138] on input "range" at bounding box center [58, 133] width 68 height 8
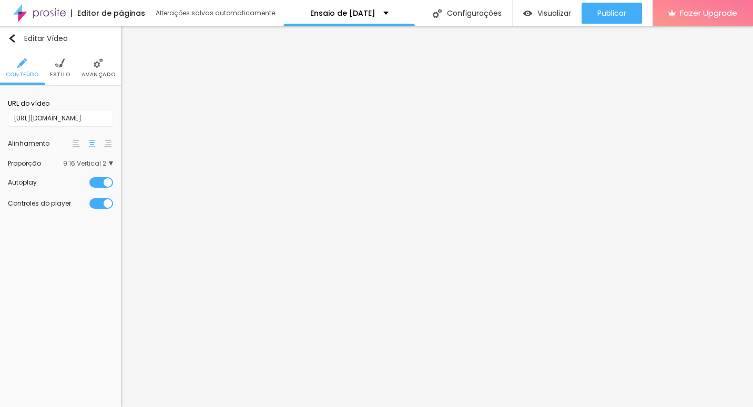
click at [55, 68] on li "Estilo" at bounding box center [60, 67] width 21 height 35
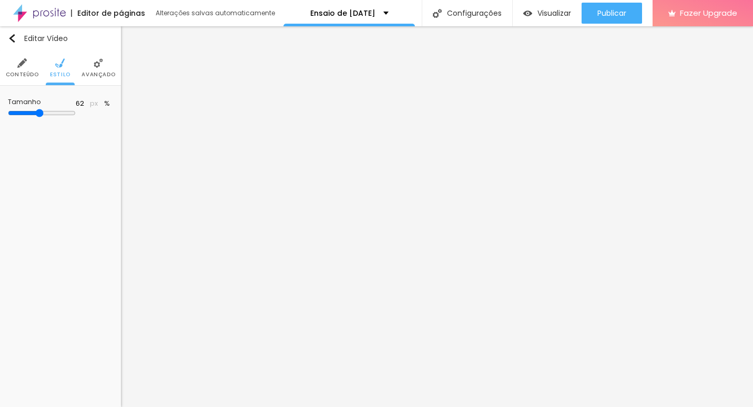
drag, startPoint x: 42, startPoint y: 111, endPoint x: 57, endPoint y: 113, distance: 14.8
click at [57, 113] on input "range" at bounding box center [42, 113] width 68 height 8
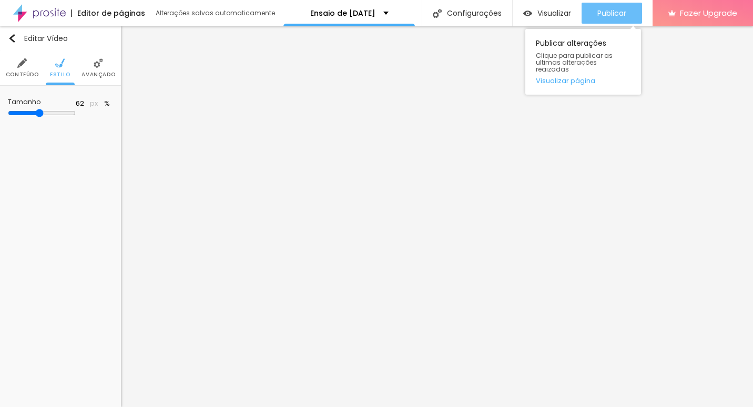
click at [617, 14] on span "Publicar" at bounding box center [611, 13] width 29 height 8
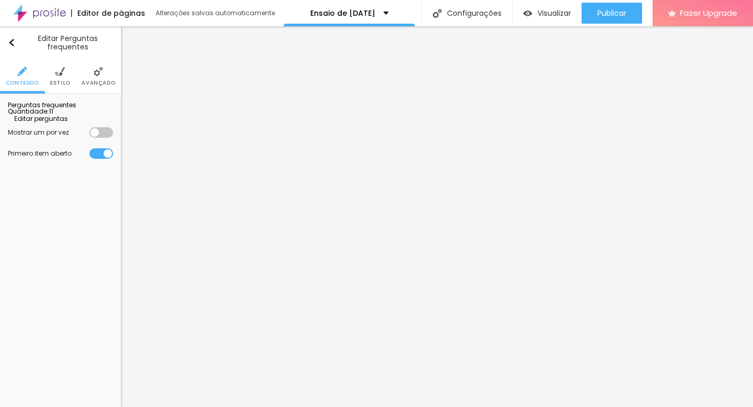
click at [60, 123] on span "Editar perguntas" at bounding box center [38, 118] width 60 height 9
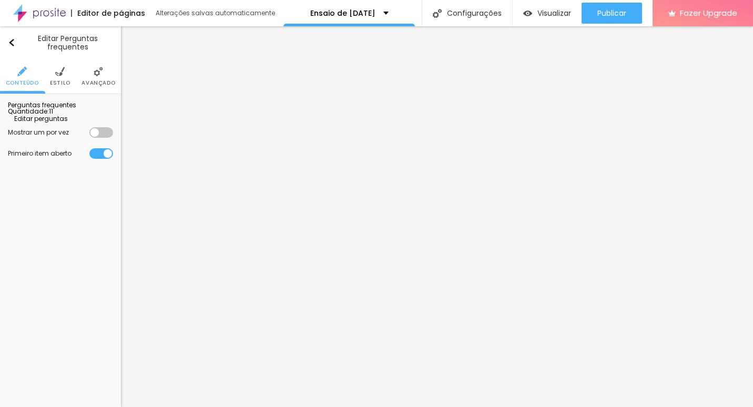
click at [68, 123] on span "Editar perguntas" at bounding box center [38, 118] width 60 height 9
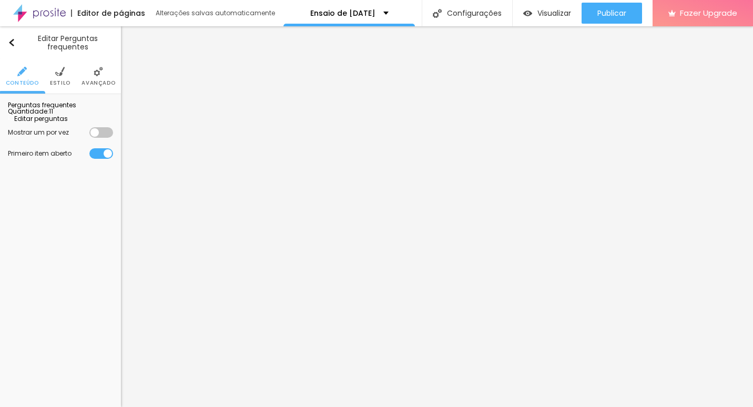
drag, startPoint x: 368, startPoint y: 257, endPoint x: 447, endPoint y: 257, distance: 79.4
drag, startPoint x: 451, startPoint y: 260, endPoint x: 496, endPoint y: 259, distance: 45.2
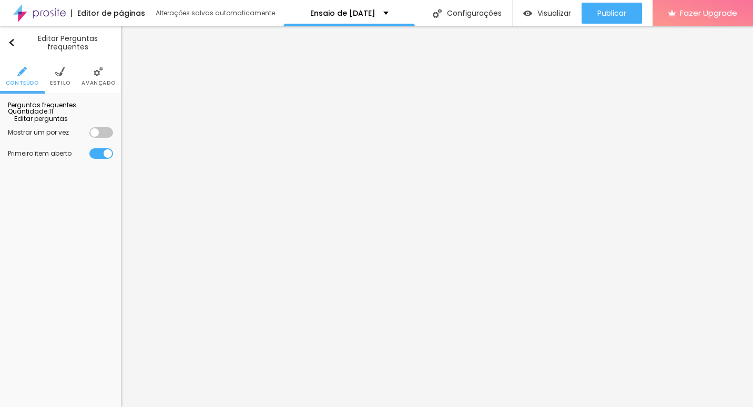
drag, startPoint x: 354, startPoint y: 258, endPoint x: 275, endPoint y: 250, distance: 79.8
copy p "efetuar o pagamento"
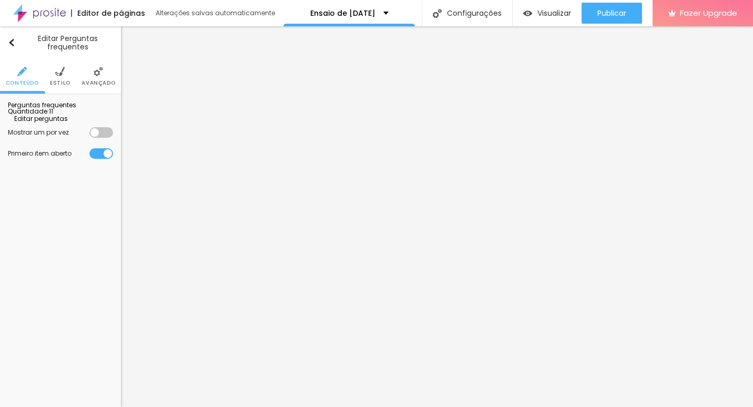
drag, startPoint x: 365, startPoint y: 259, endPoint x: 274, endPoint y: 258, distance: 91.5
drag, startPoint x: 516, startPoint y: 259, endPoint x: 529, endPoint y: 257, distance: 12.8
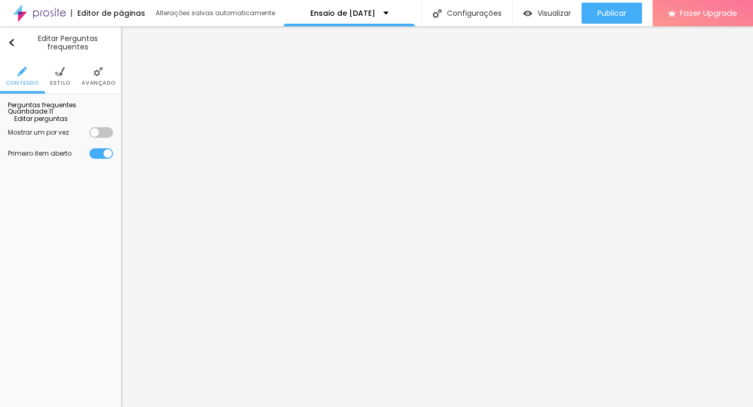
drag, startPoint x: 543, startPoint y: 256, endPoint x: 599, endPoint y: 256, distance: 55.7
drag, startPoint x: 257, startPoint y: 237, endPoint x: 332, endPoint y: 262, distance: 79.8
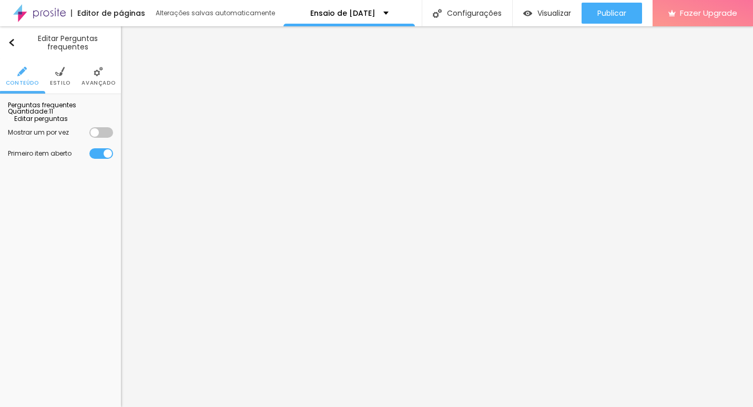
drag, startPoint x: 529, startPoint y: 260, endPoint x: 541, endPoint y: 260, distance: 12.1
drag, startPoint x: 251, startPoint y: 237, endPoint x: 258, endPoint y: 237, distance: 6.3
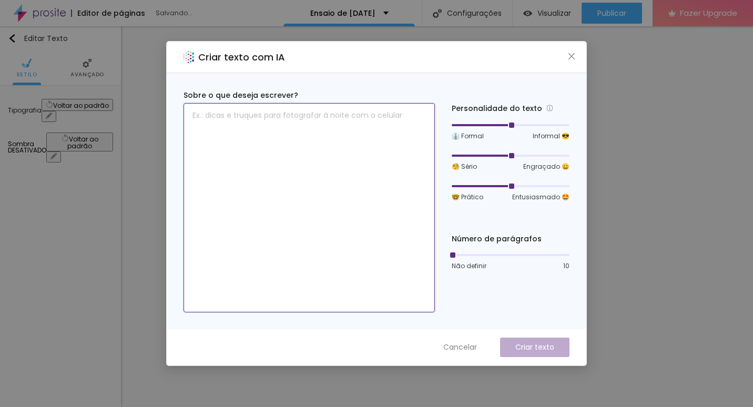
click at [307, 128] on textarea at bounding box center [309, 207] width 251 height 209
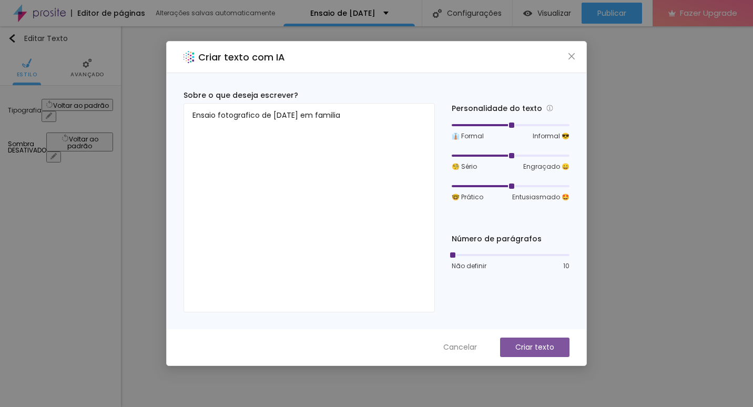
click at [531, 341] on button "Criar texto" at bounding box center [534, 347] width 69 height 19
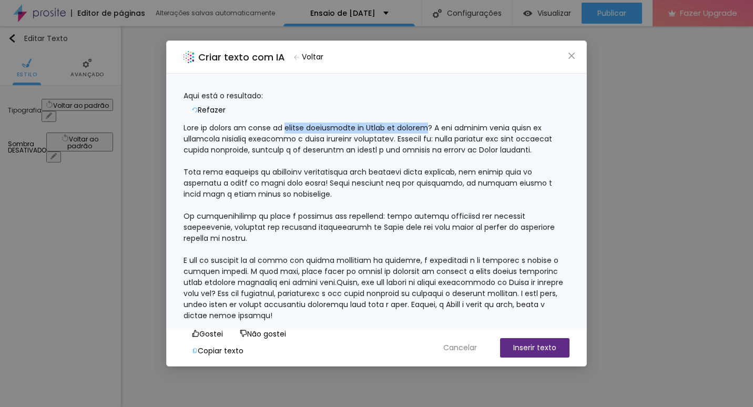
drag, startPoint x: 304, startPoint y: 122, endPoint x: 447, endPoint y: 124, distance: 142.5
click at [447, 124] on div at bounding box center [377, 222] width 386 height 199
copy div "ensaio fotográfico de [GEOGRAPHIC_DATA] em família"
click at [468, 350] on span "Cancelar" at bounding box center [460, 347] width 34 height 11
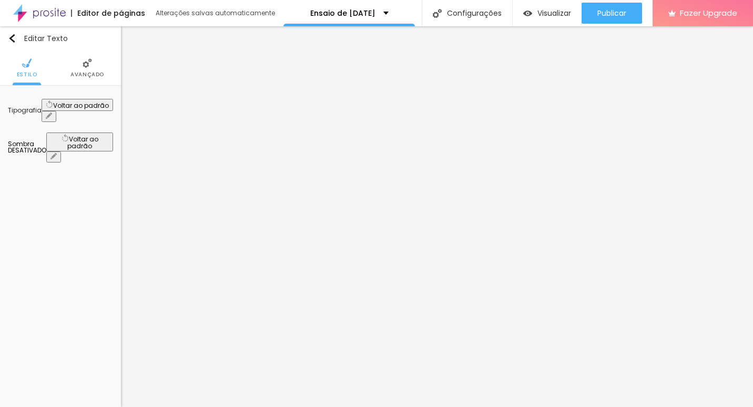
click at [56, 111] on button "button" at bounding box center [49, 116] width 15 height 11
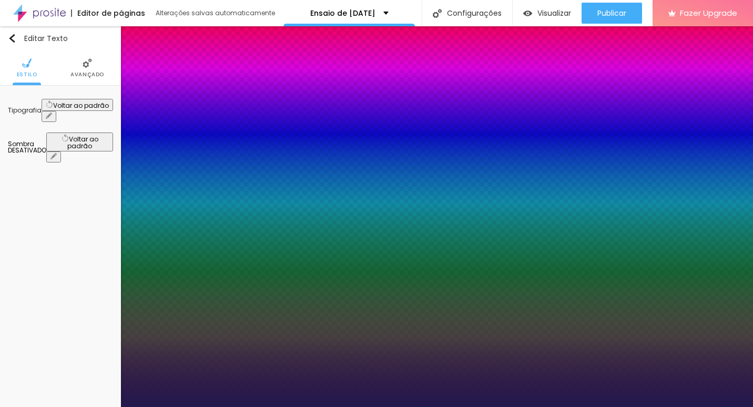
drag, startPoint x: 175, startPoint y: 182, endPoint x: 169, endPoint y: 182, distance: 6.3
click at [80, 406] on div at bounding box center [376, 407] width 753 height 0
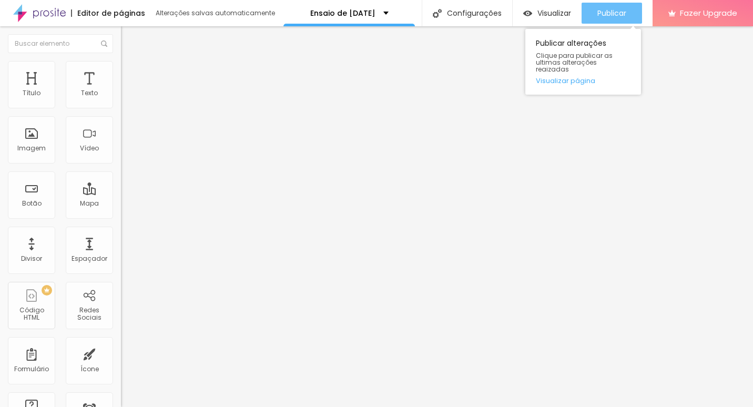
click at [621, 16] on span "Publicar" at bounding box center [611, 13] width 29 height 8
click at [605, 10] on span "Publicar" at bounding box center [611, 13] width 29 height 8
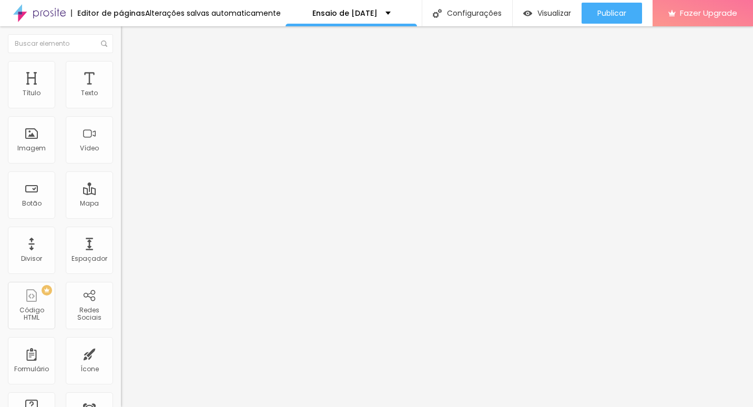
click at [121, 111] on span "Editar perguntas" at bounding box center [151, 107] width 60 height 9
